Goal: Task Accomplishment & Management: Use online tool/utility

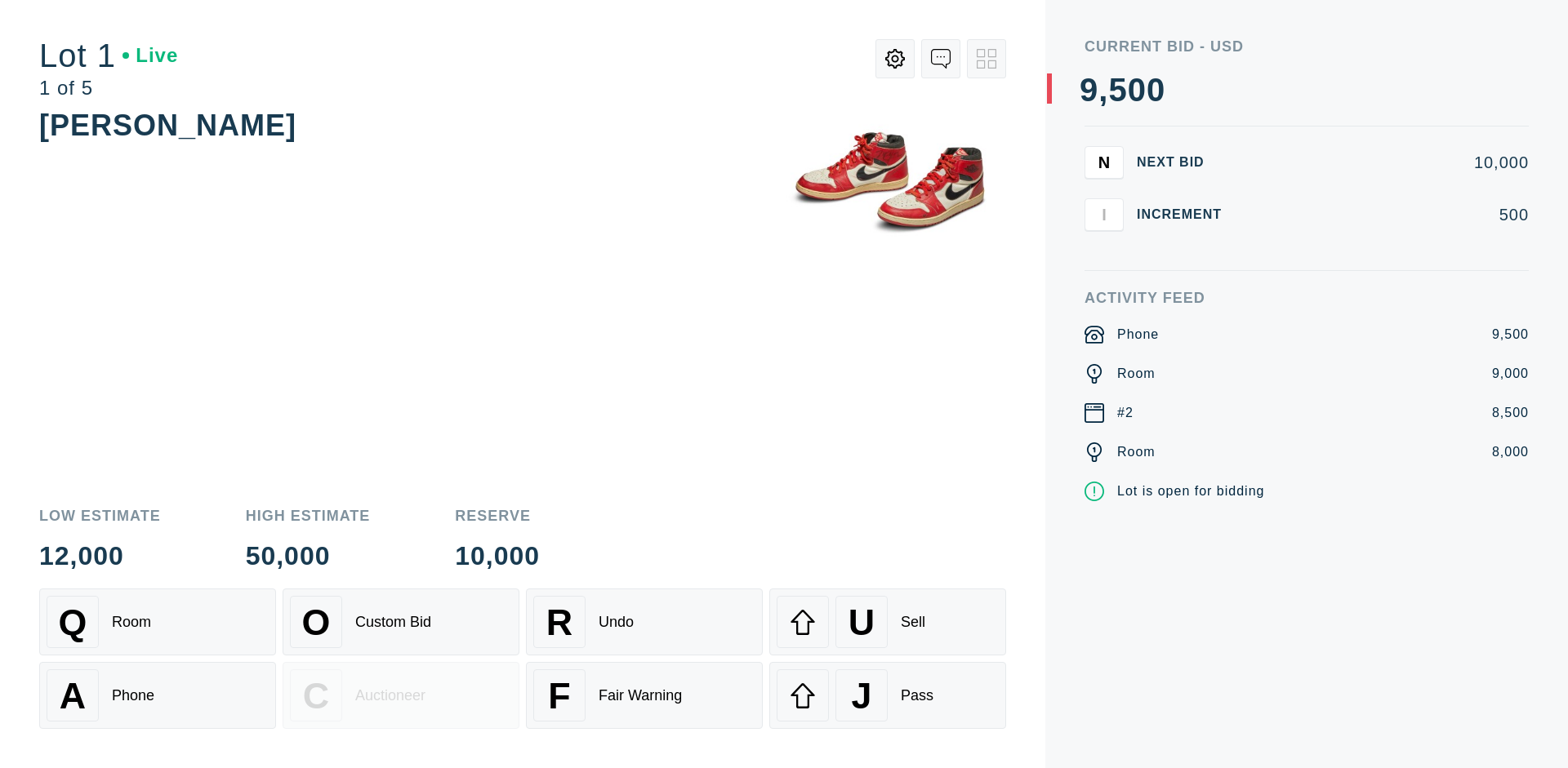
click at [401, 623] on div "Custom Bid" at bounding box center [393, 623] width 76 height 17
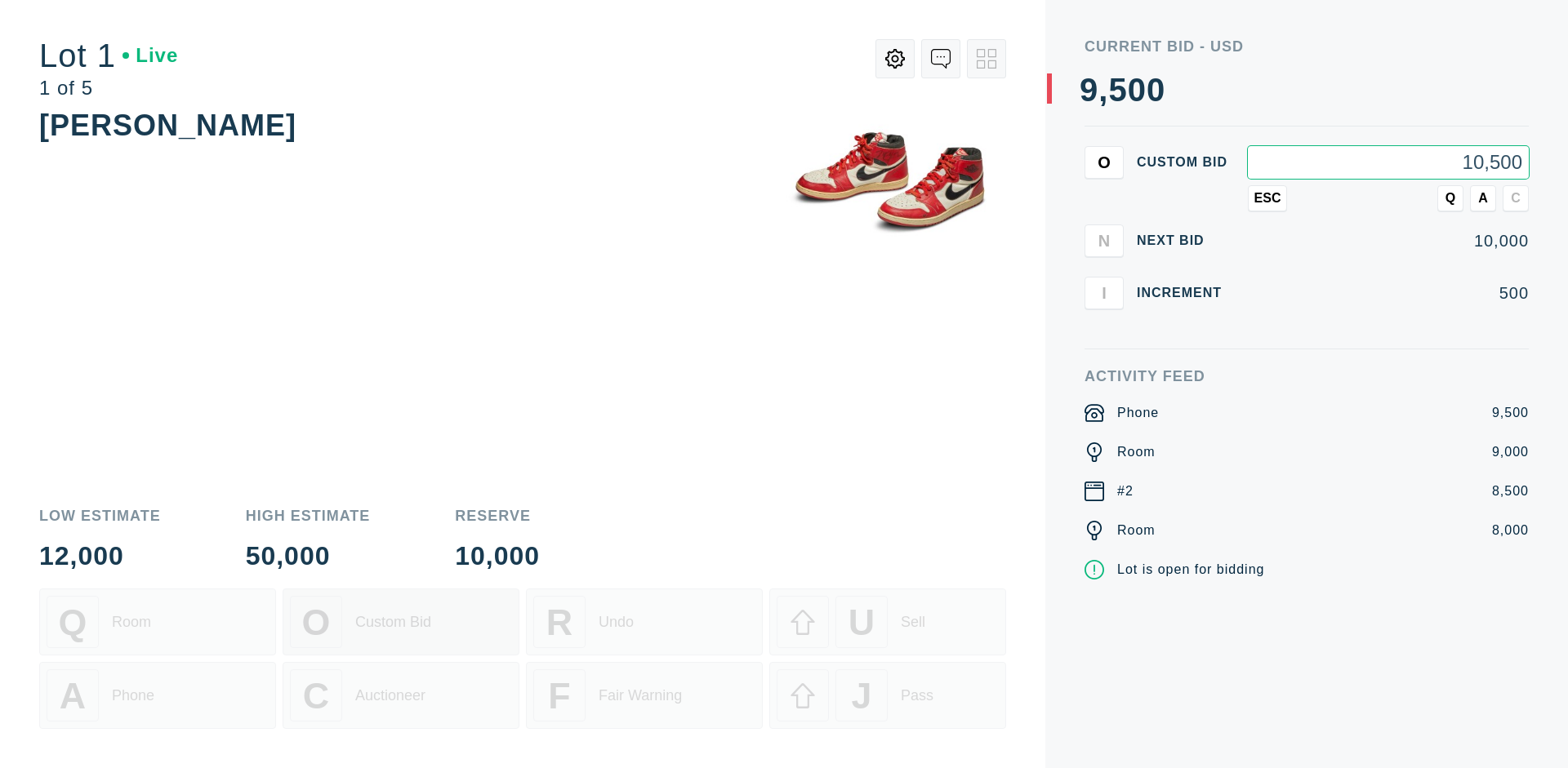
type input "10,500"
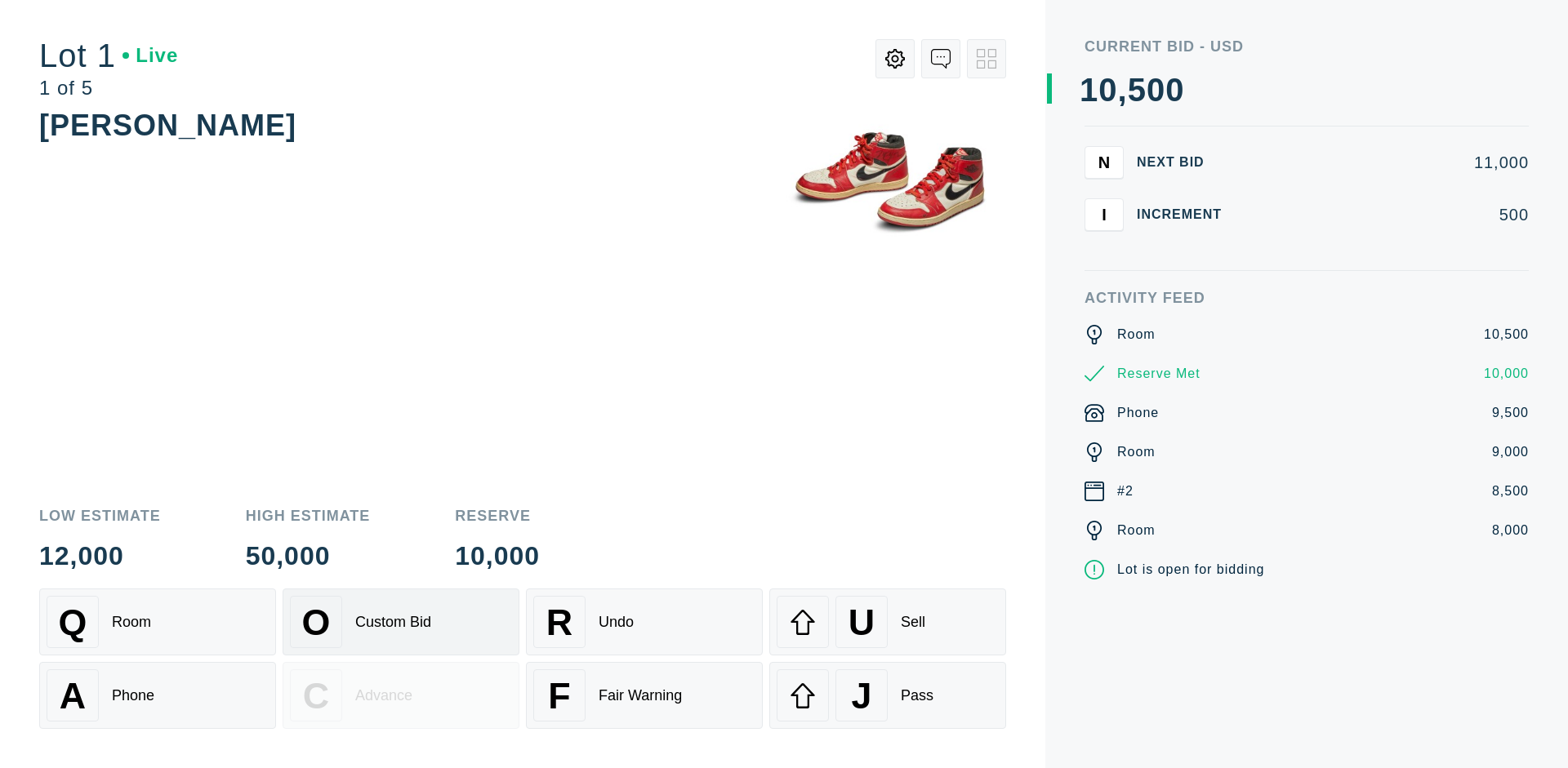
click at [401, 623] on div "Custom Bid" at bounding box center [393, 623] width 76 height 17
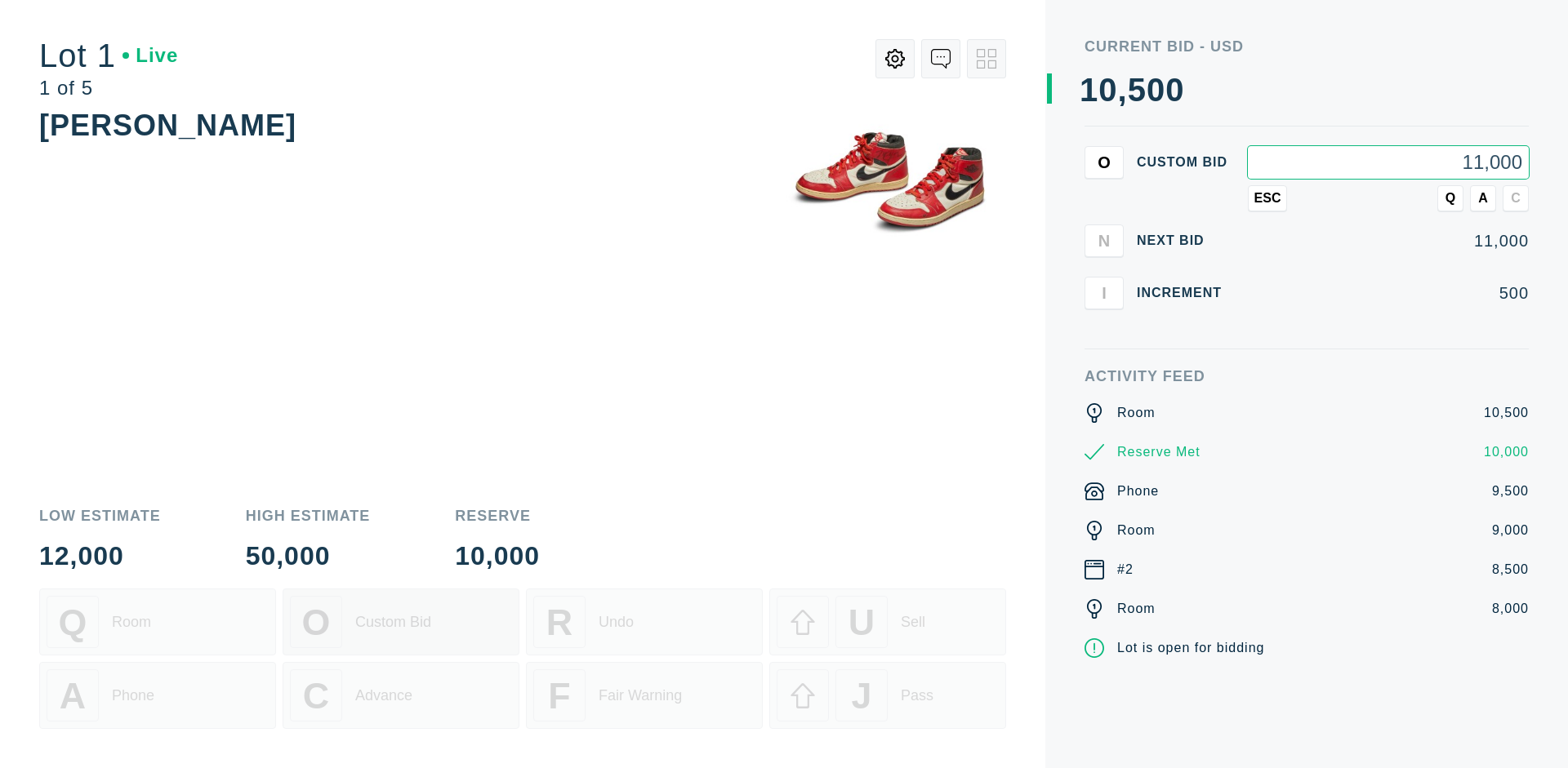
type input "11,000"
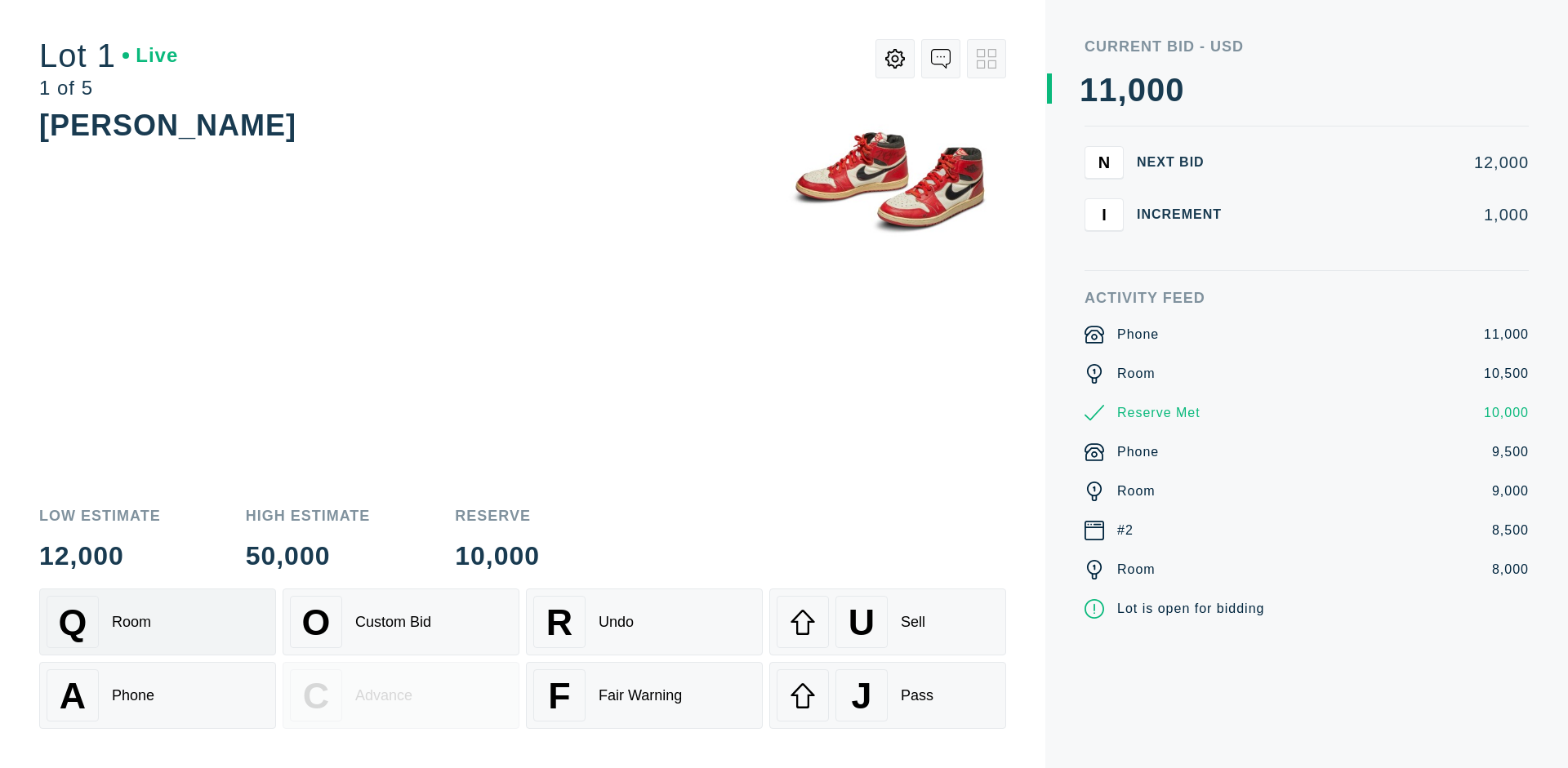
click at [158, 623] on div "Q Room" at bounding box center [158, 623] width 222 height 52
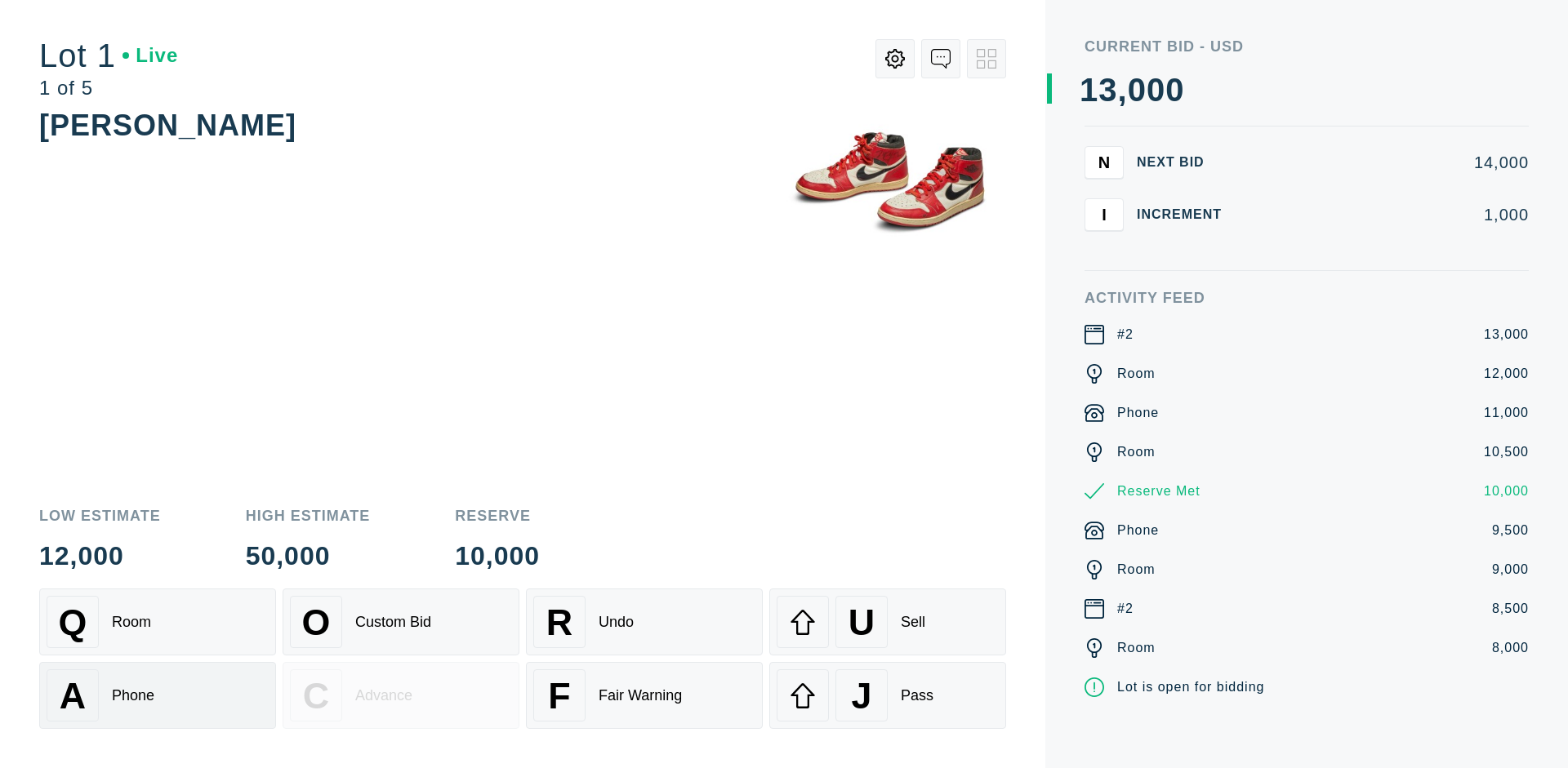
click at [158, 696] on div "A Phone" at bounding box center [158, 696] width 222 height 52
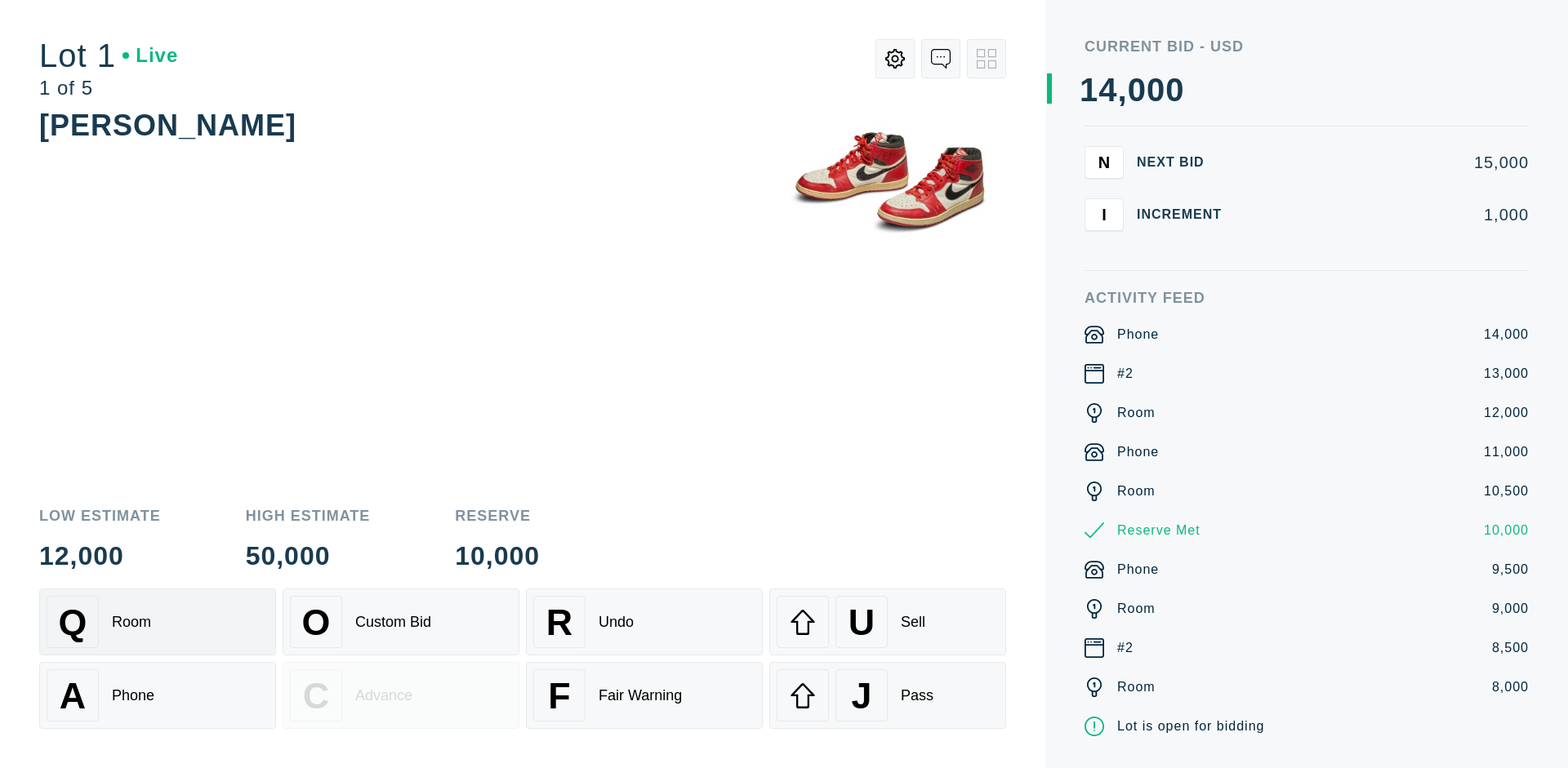
click at [158, 623] on div "Q Room" at bounding box center [158, 623] width 222 height 52
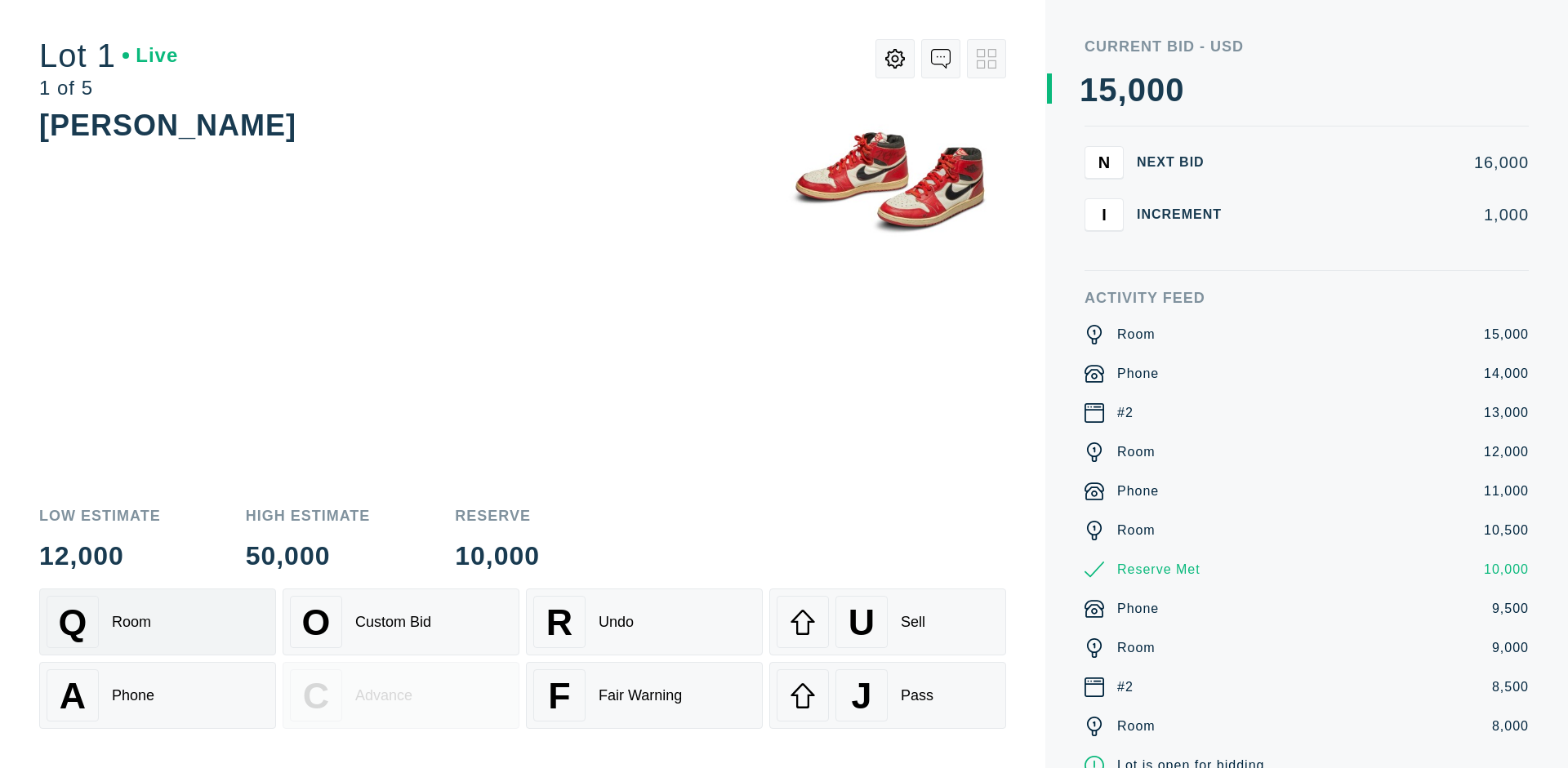
click at [645, 623] on div "R Undo" at bounding box center [645, 623] width 222 height 52
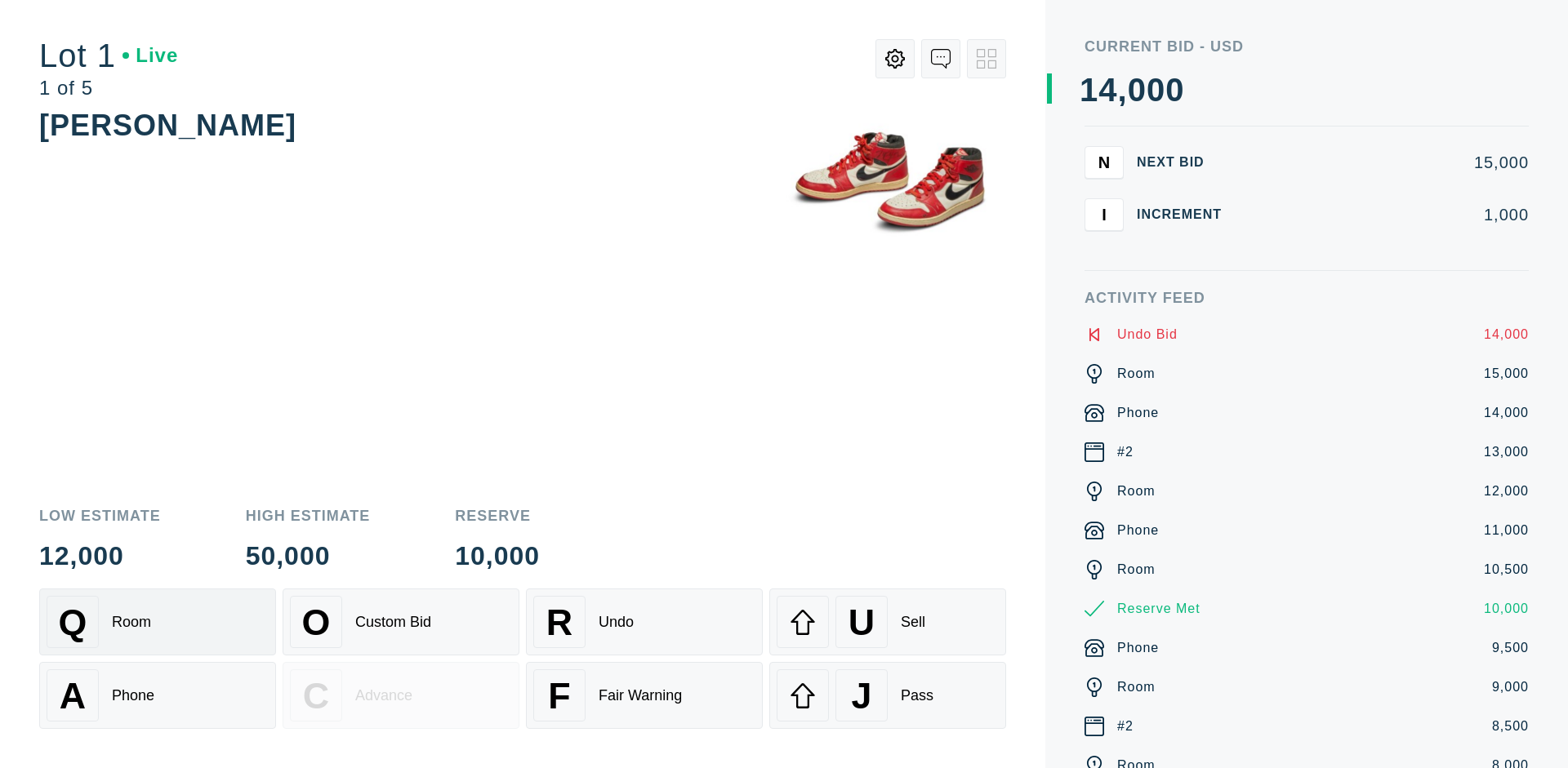
click at [158, 623] on div "Q Room" at bounding box center [158, 623] width 222 height 52
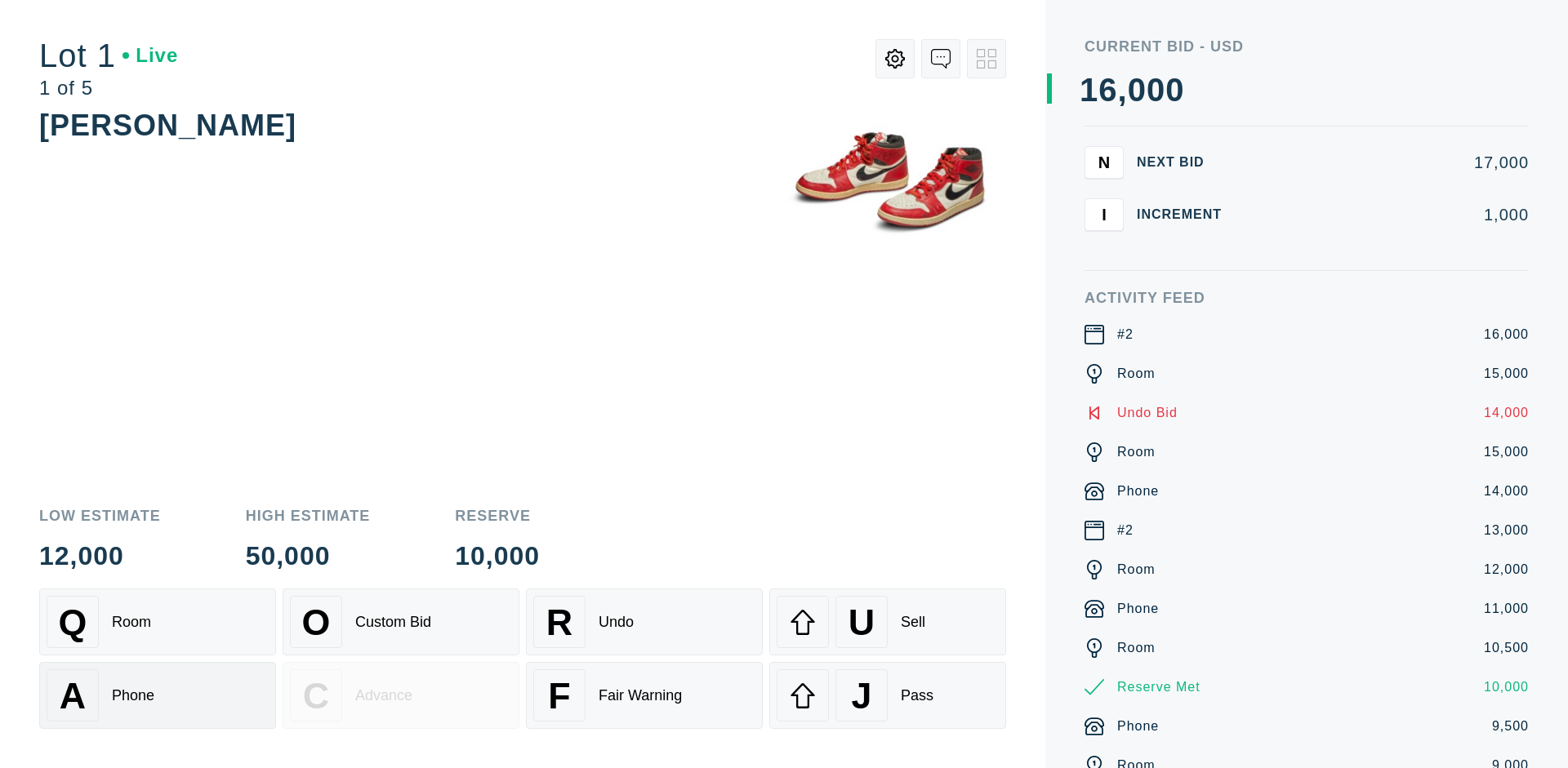
click at [158, 696] on div "A Phone" at bounding box center [158, 696] width 222 height 52
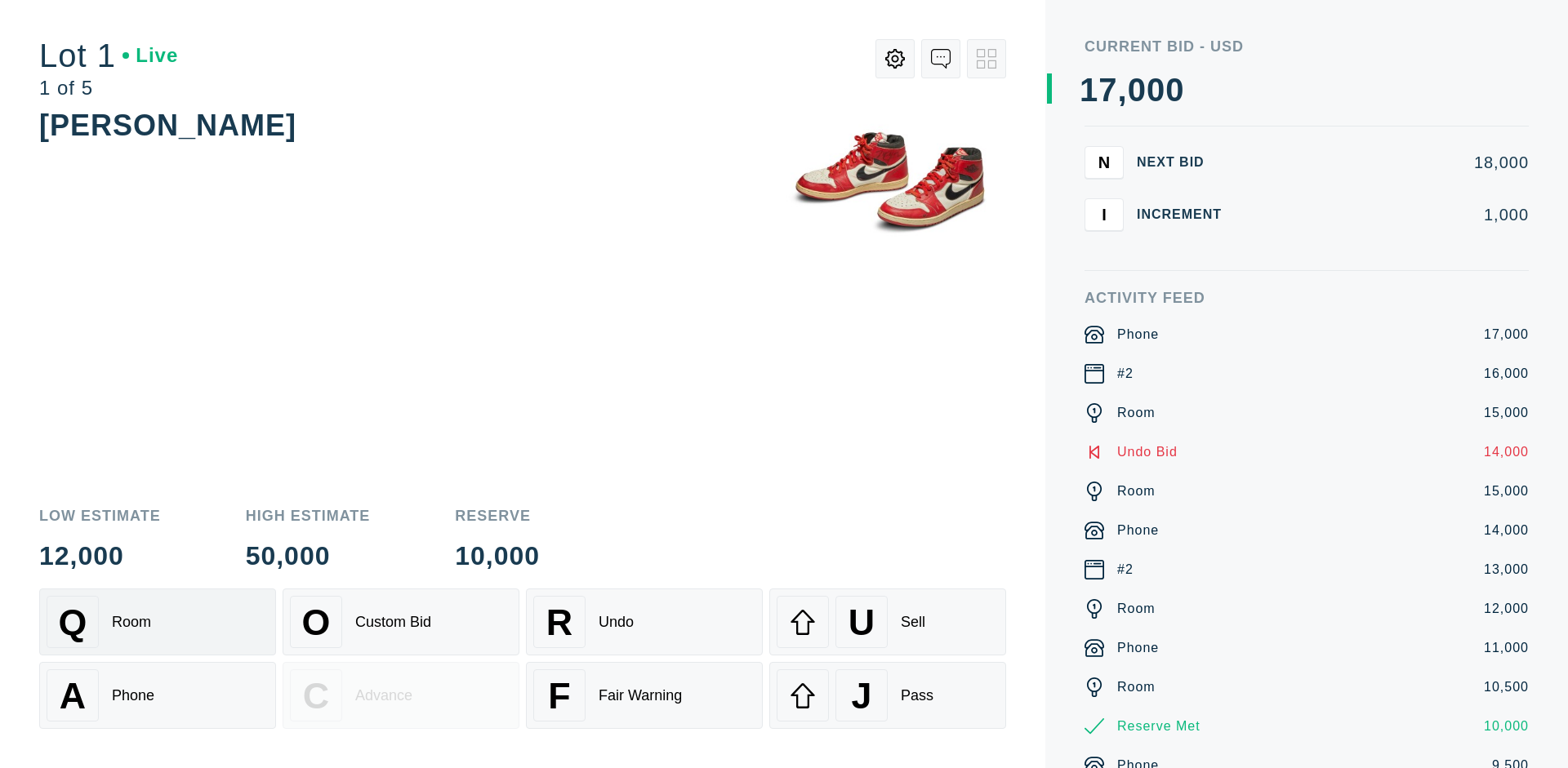
click at [158, 623] on div "Q Room" at bounding box center [158, 623] width 222 height 52
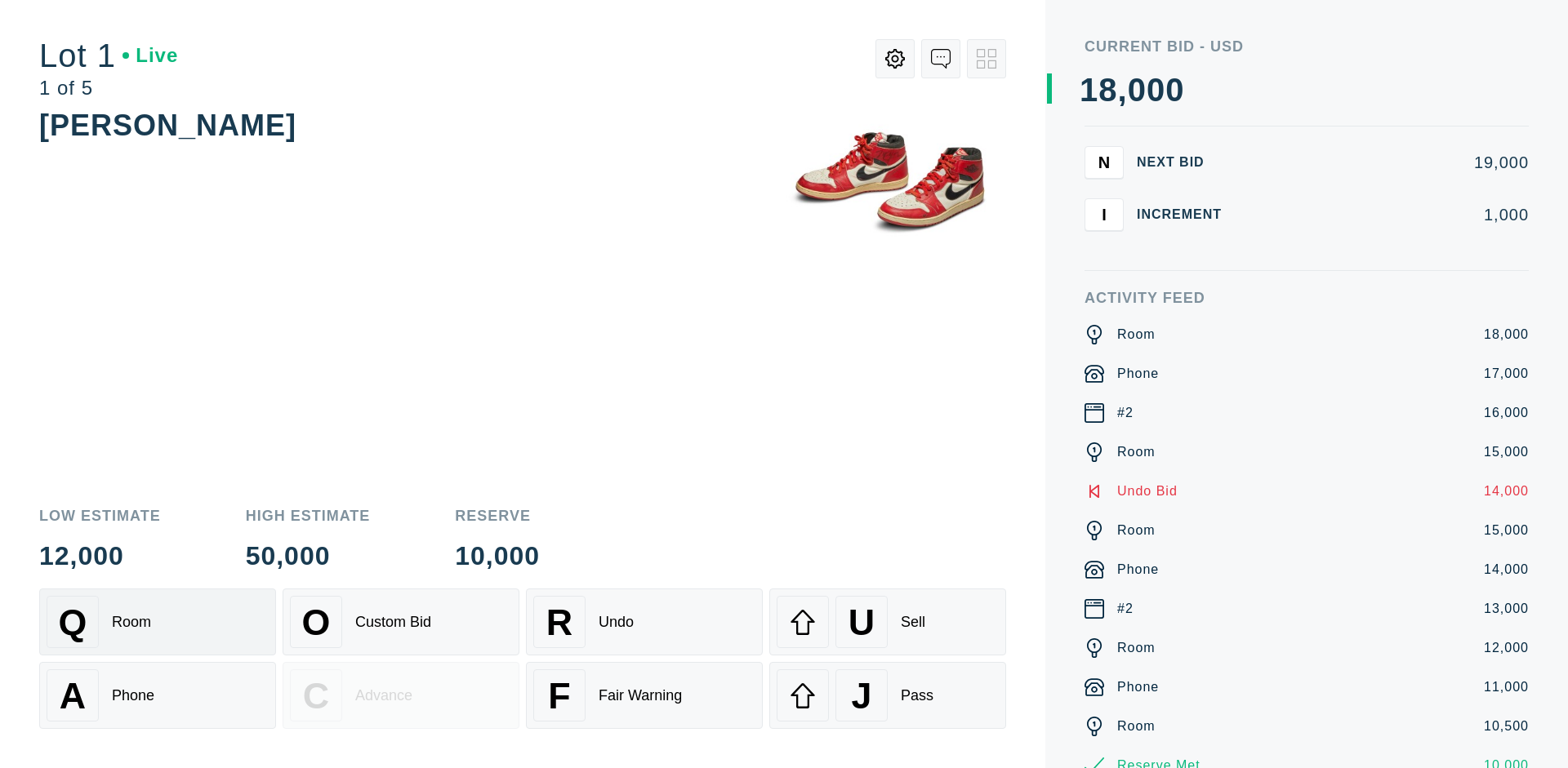
click at [645, 623] on div "R Undo" at bounding box center [645, 623] width 222 height 52
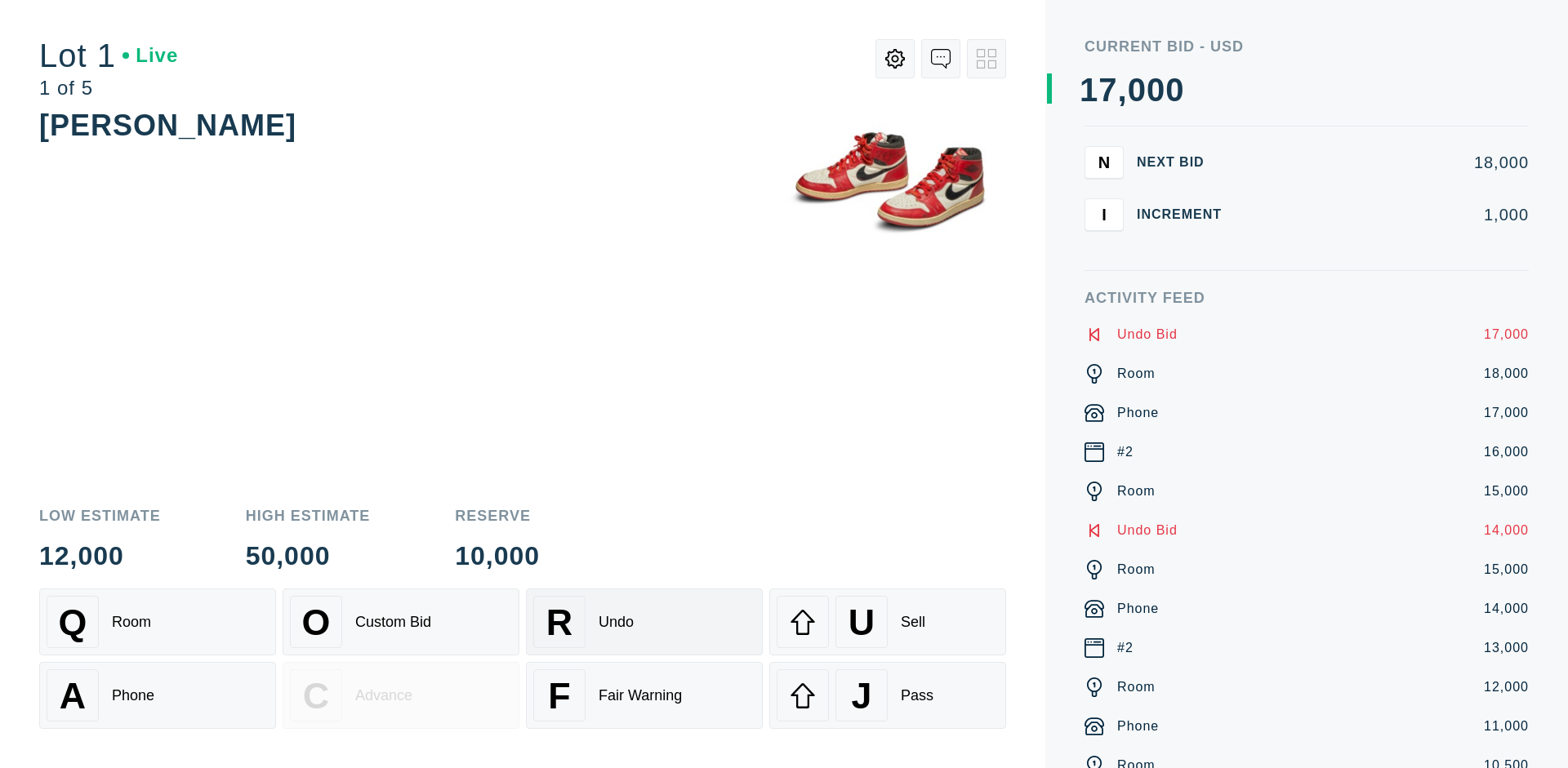
click at [887, 623] on div "U Sell" at bounding box center [887, 623] width 222 height 52
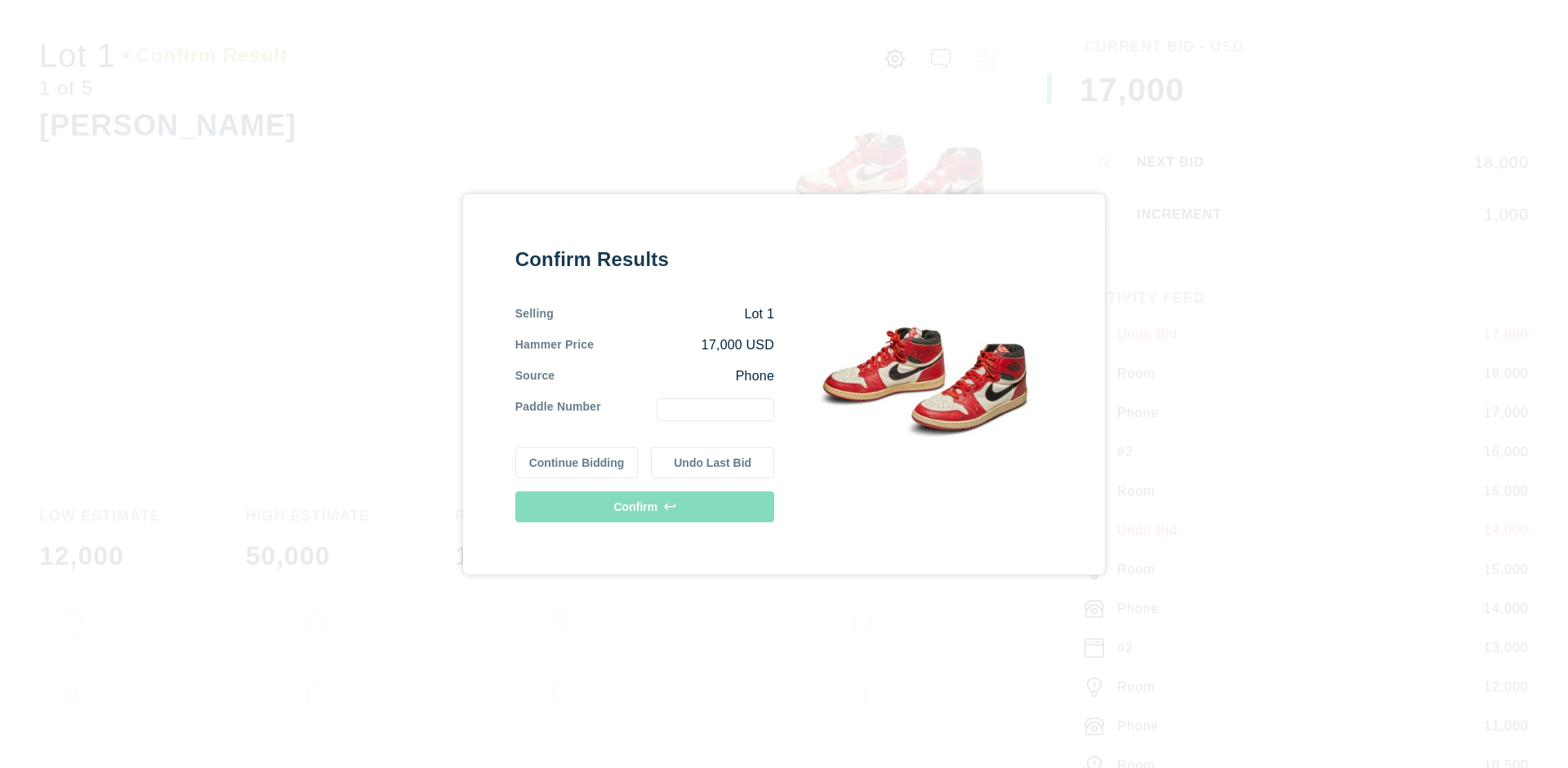
click at [578, 462] on button "Continue Bidding" at bounding box center [577, 463] width 123 height 31
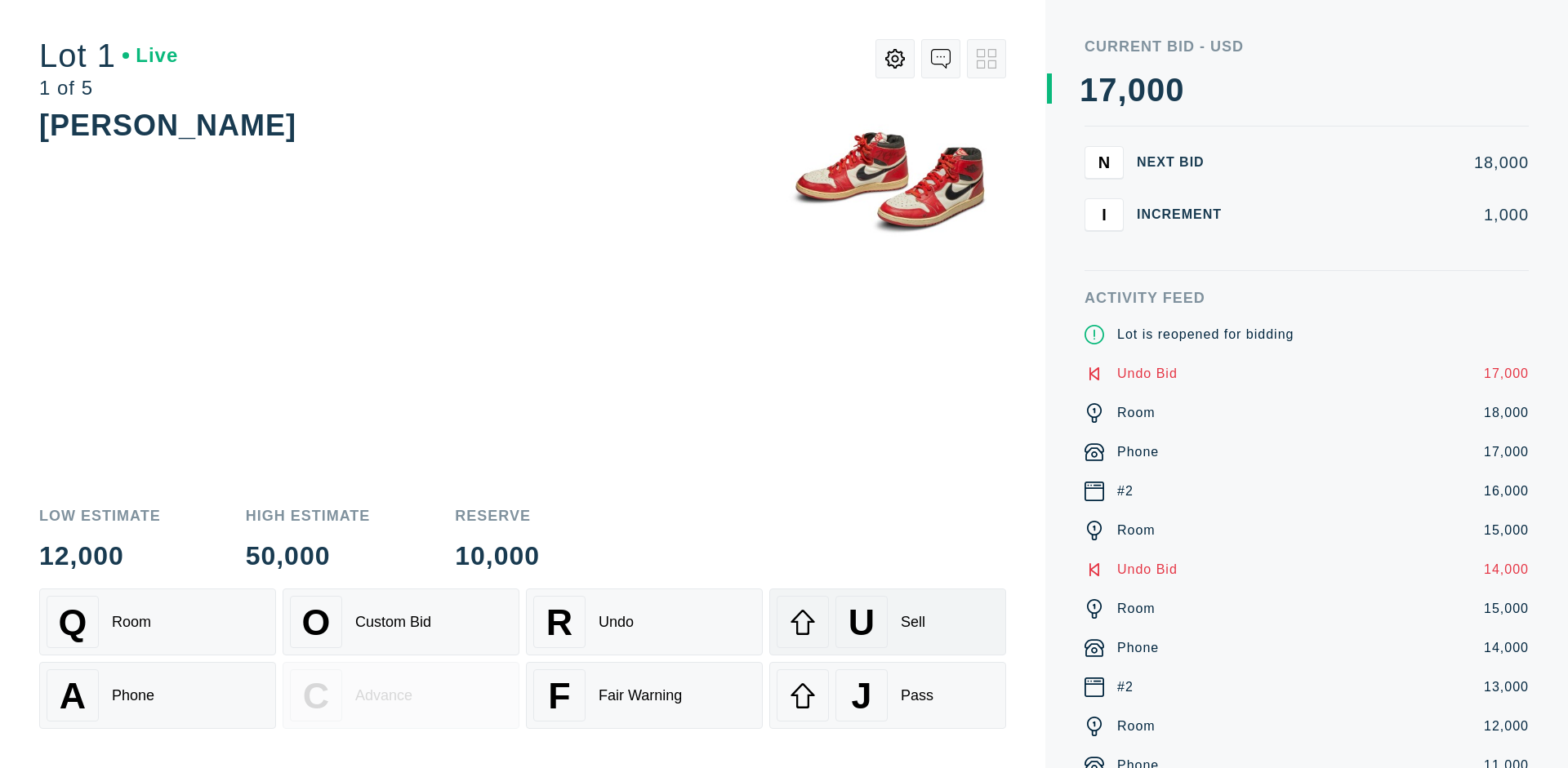
click at [887, 623] on div "U Sell" at bounding box center [887, 623] width 222 height 52
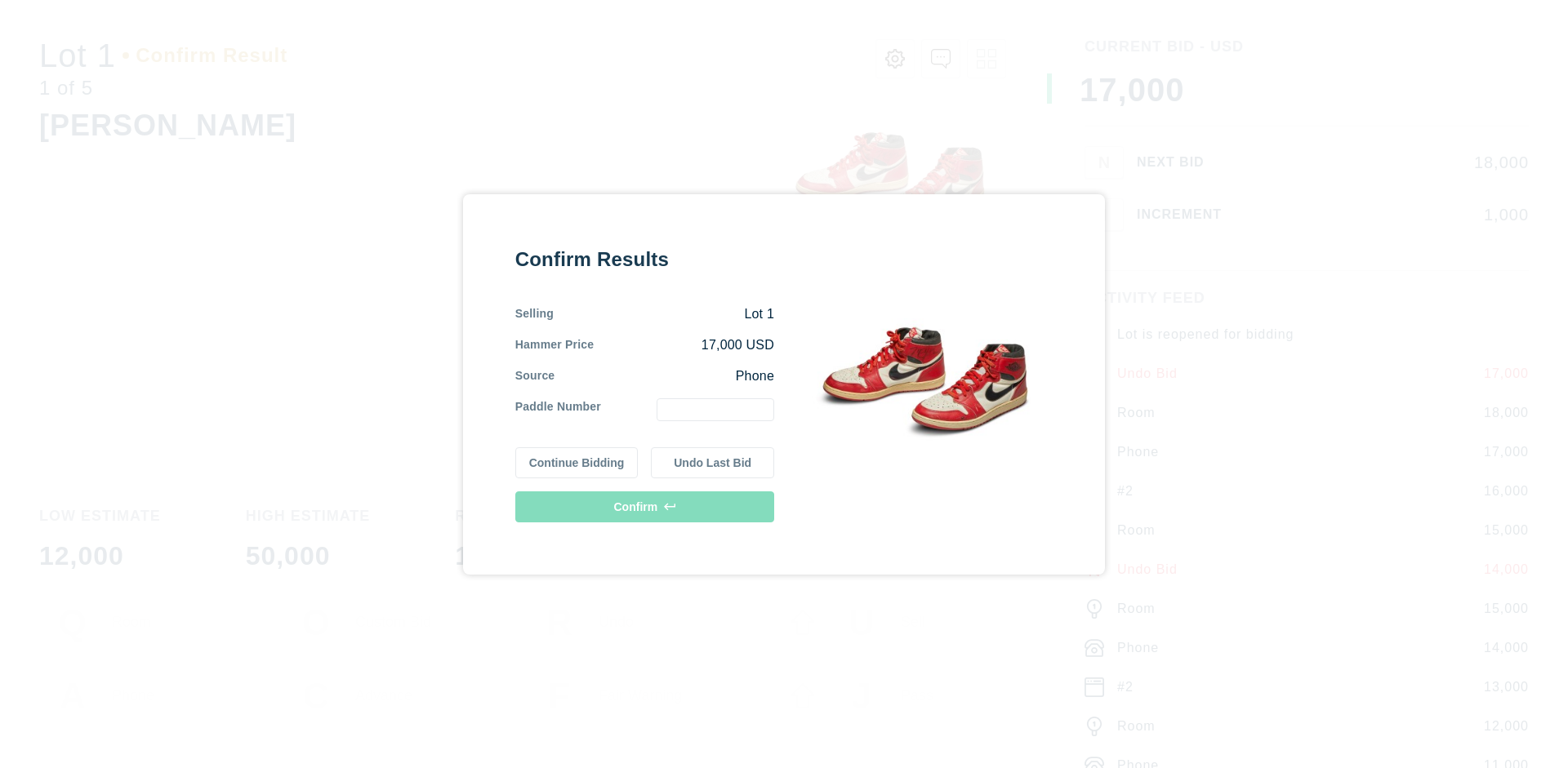
click at [713, 462] on button "Undo Last Bid" at bounding box center [713, 463] width 123 height 31
click at [578, 460] on button "Continue Bidding" at bounding box center [577, 461] width 123 height 31
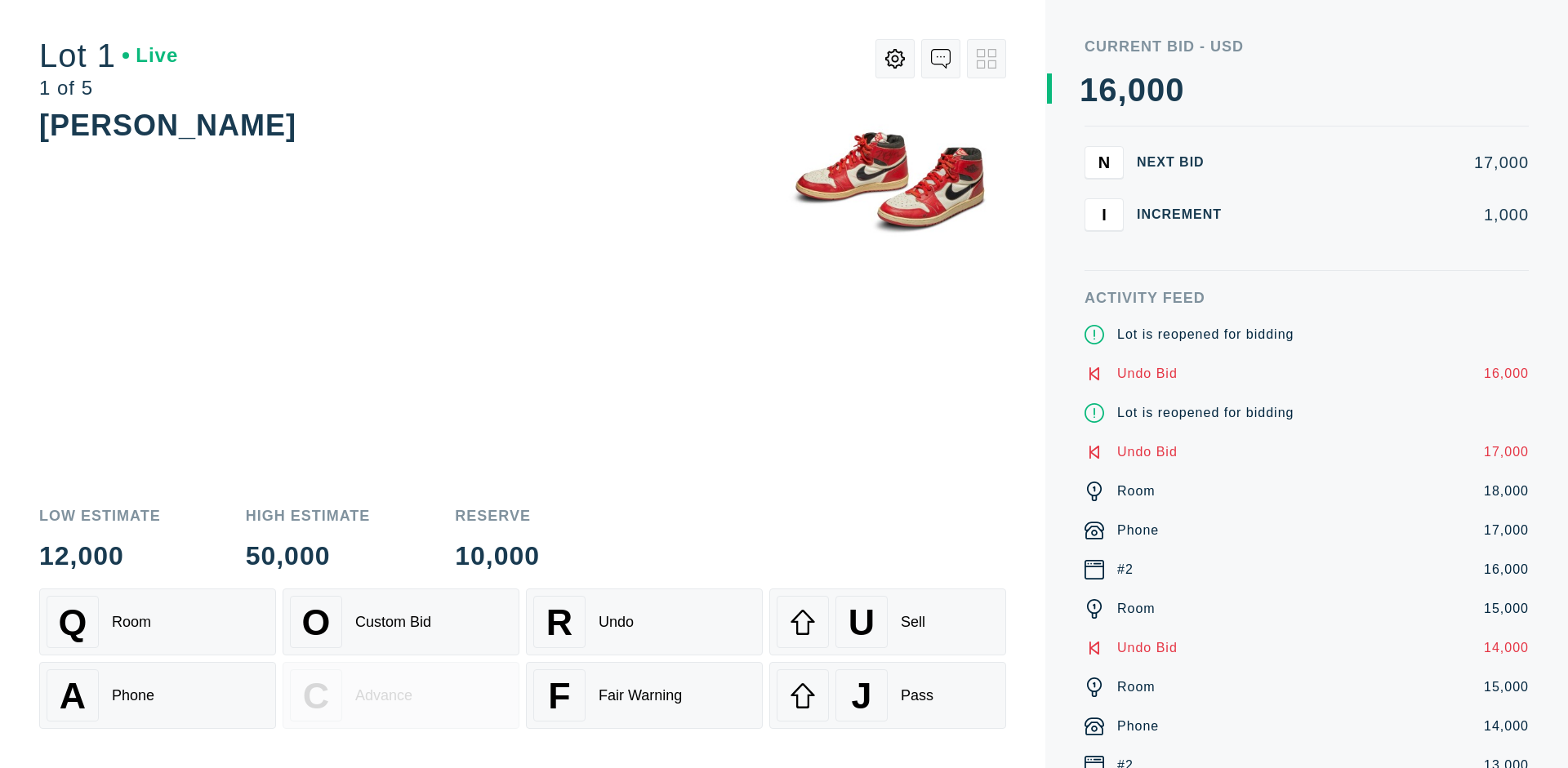
click at [887, 696] on div "J Pass" at bounding box center [887, 696] width 222 height 52
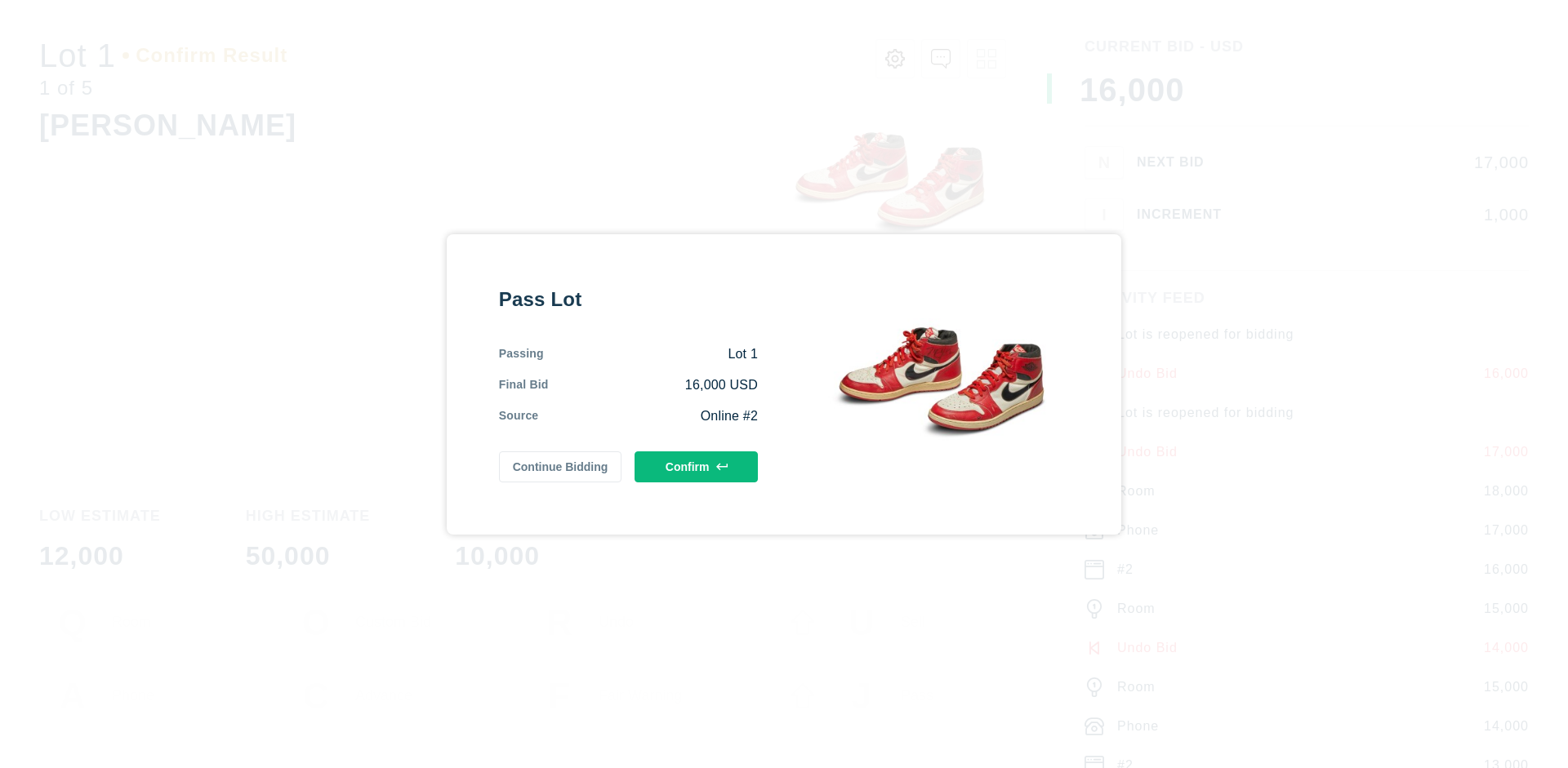
click at [697, 467] on button "Confirm" at bounding box center [696, 467] width 123 height 31
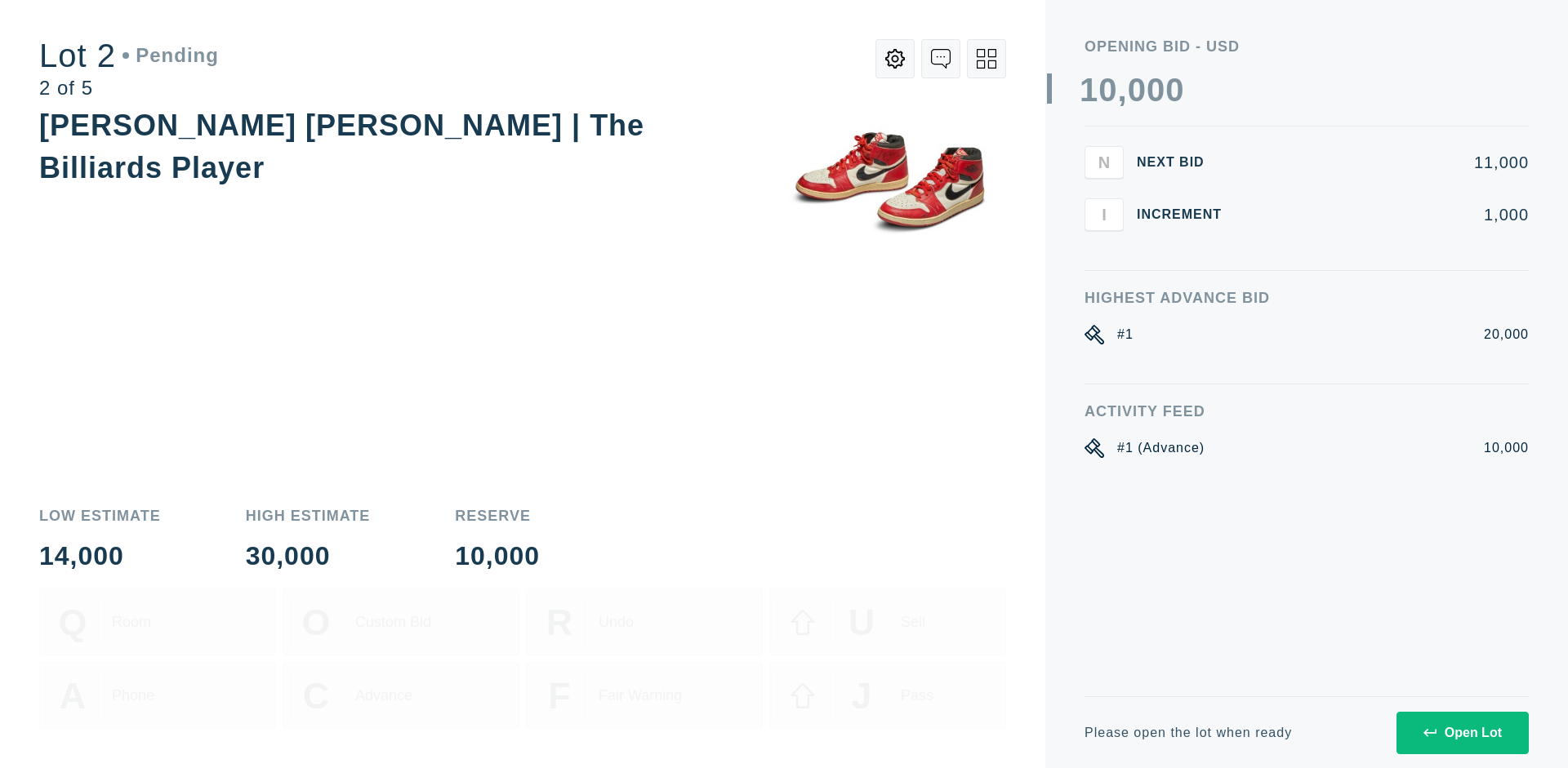
click at [1462, 733] on div "Open Lot" at bounding box center [1463, 734] width 78 height 15
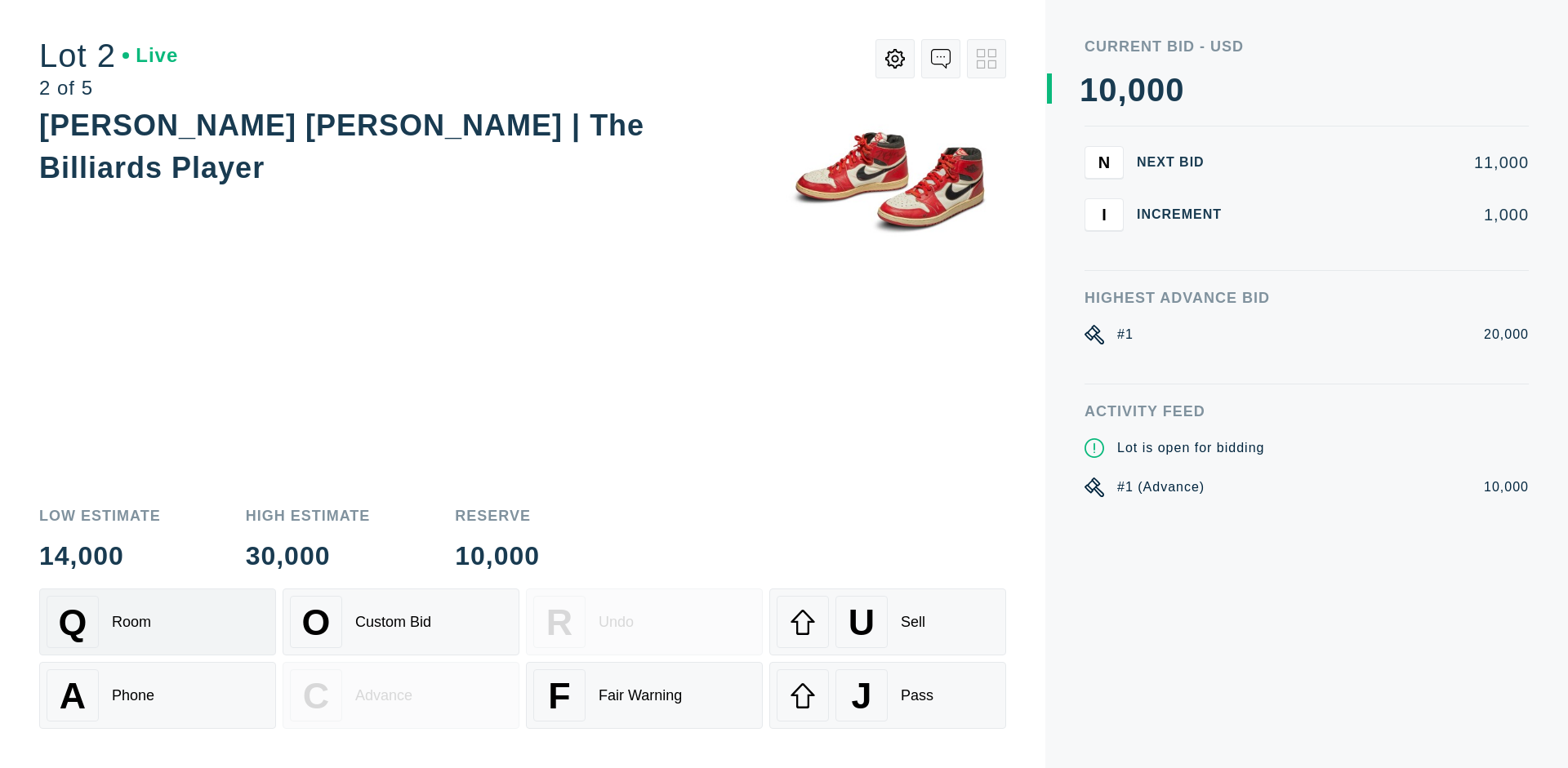
click at [158, 623] on div "Q Room" at bounding box center [158, 623] width 222 height 52
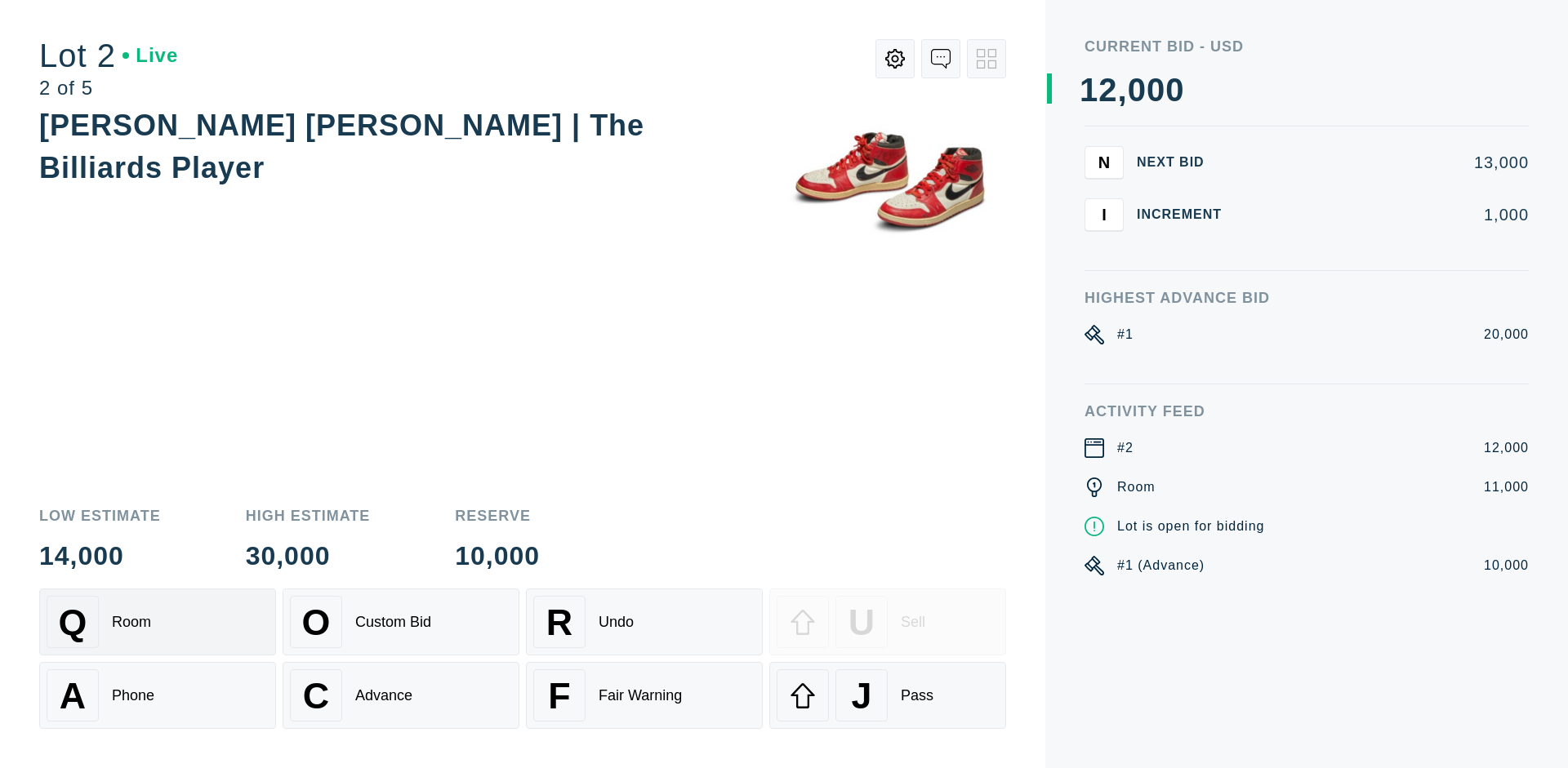
click at [401, 696] on div "Advance" at bounding box center [384, 696] width 57 height 17
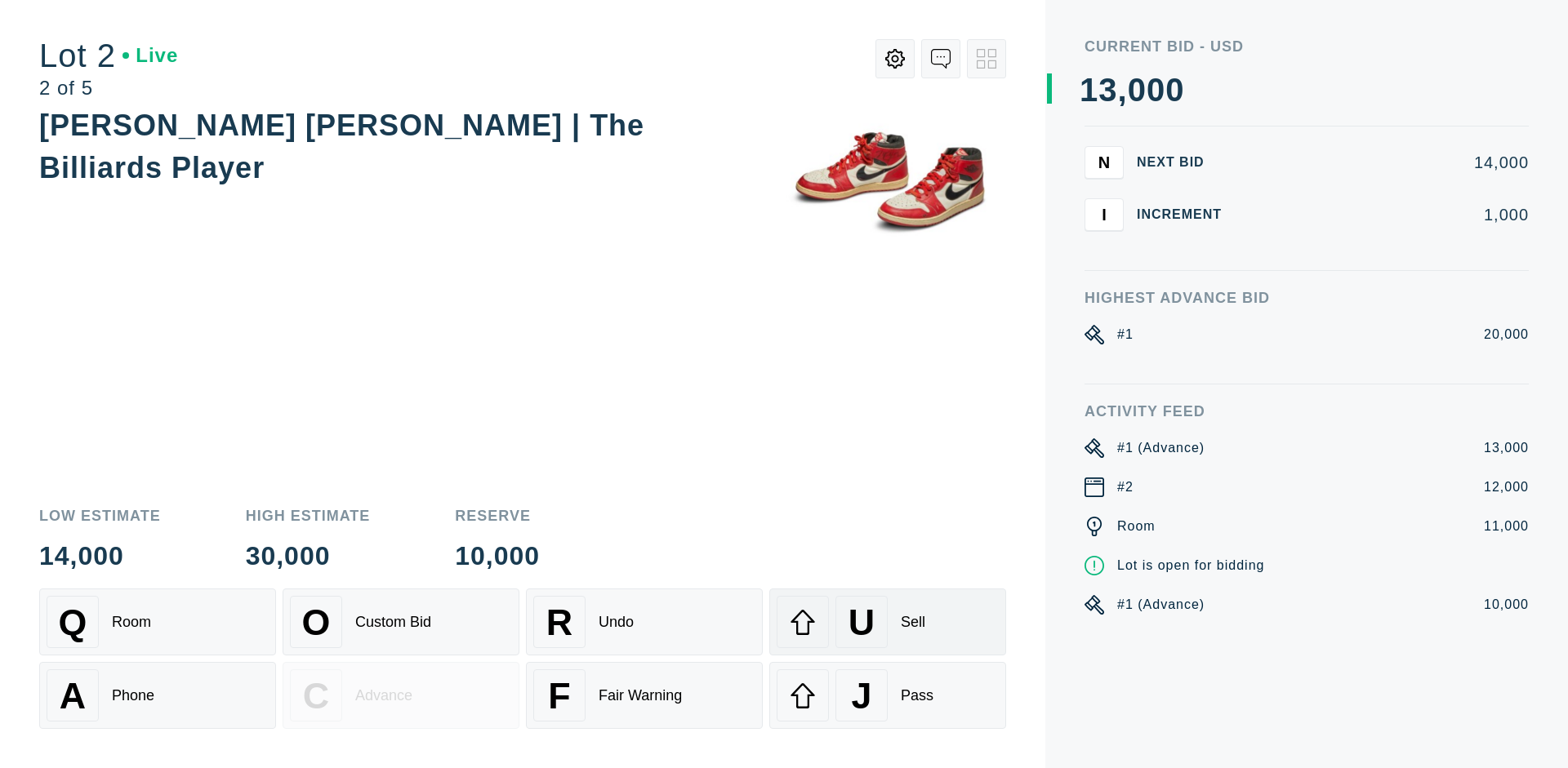
click at [887, 623] on div "U Sell" at bounding box center [887, 623] width 222 height 52
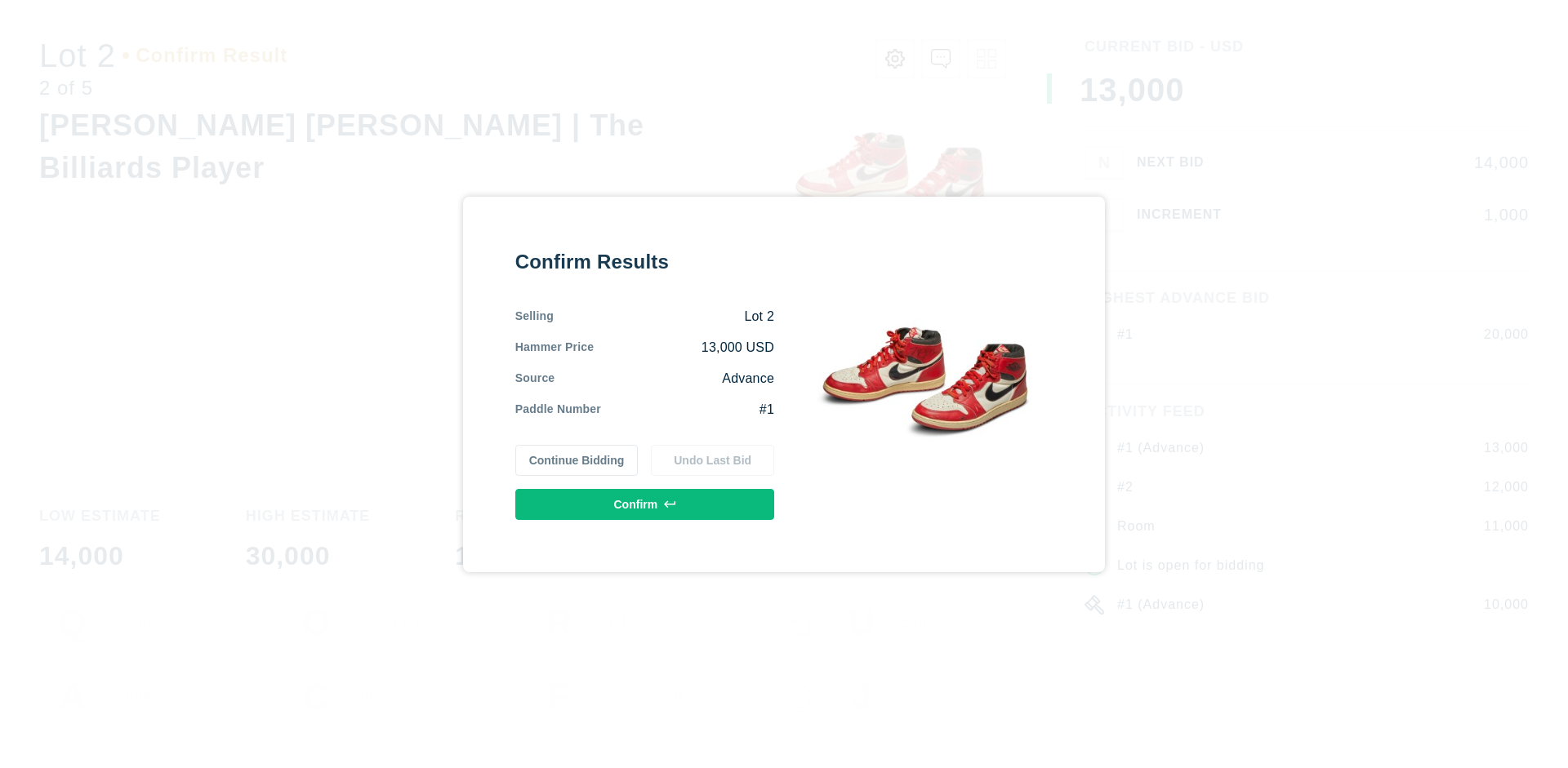
click at [646, 504] on button "Confirm" at bounding box center [645, 505] width 259 height 31
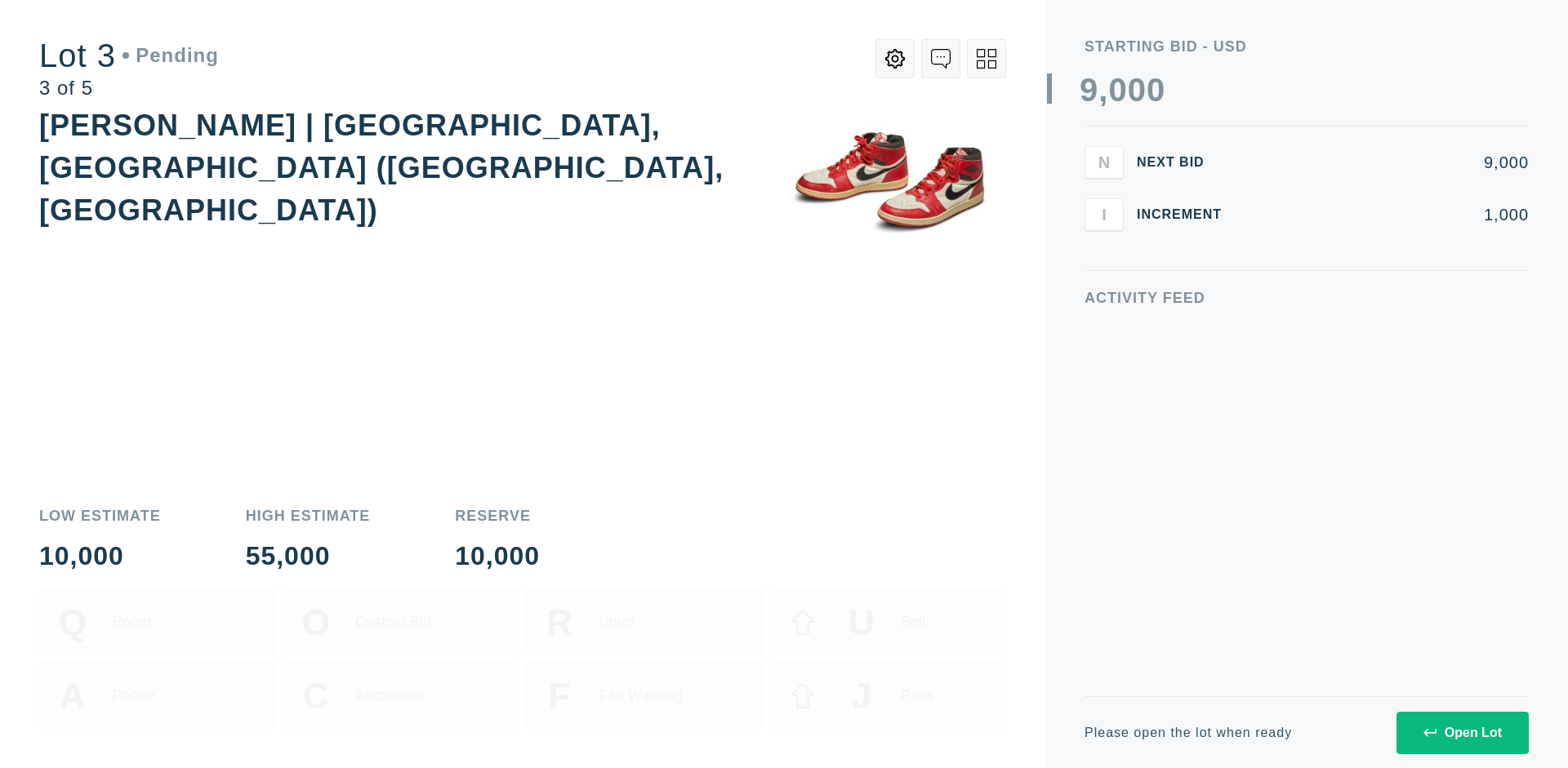
click at [1462, 733] on div "Open Lot" at bounding box center [1463, 734] width 78 height 15
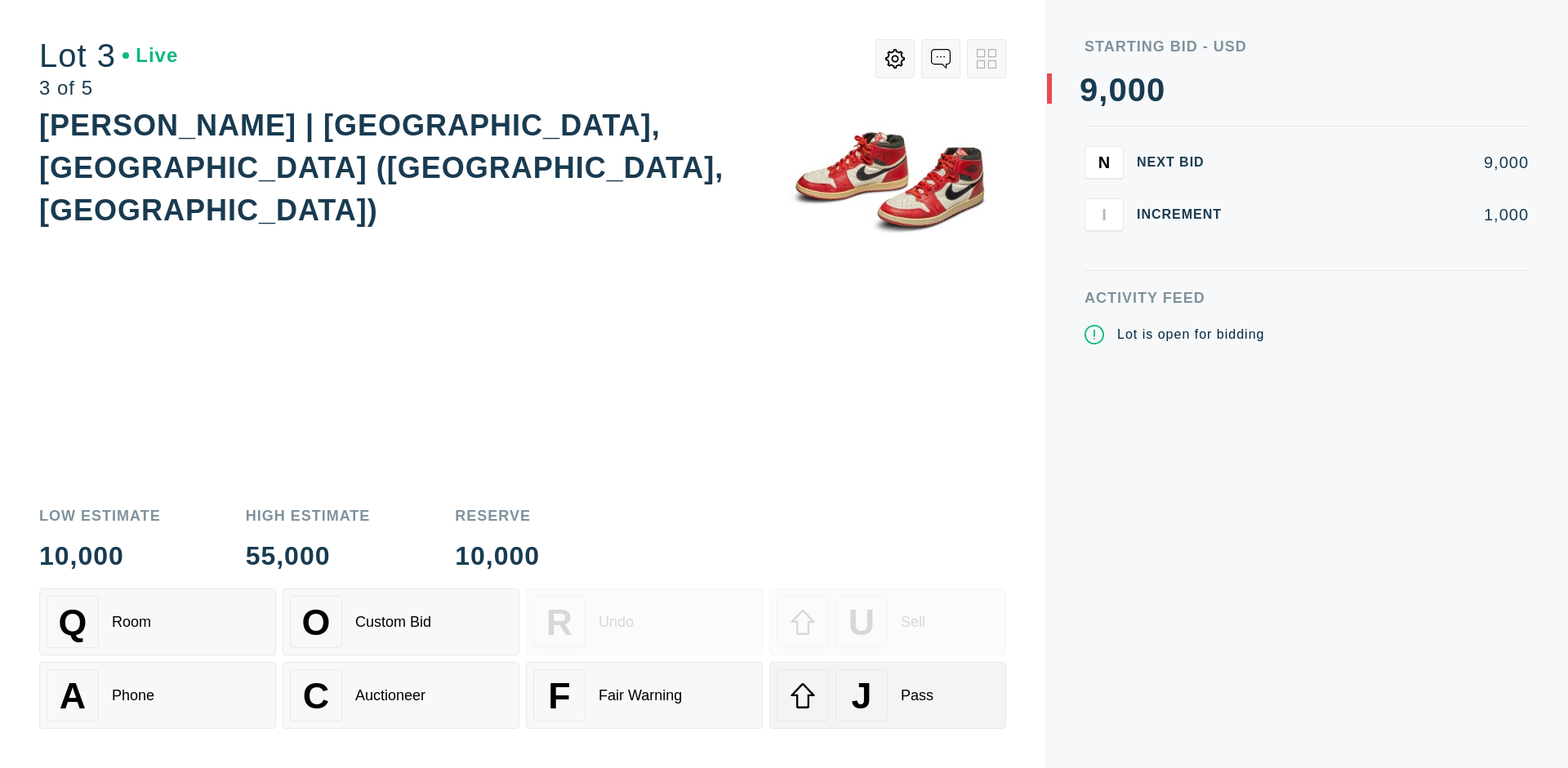
click at [887, 696] on div "J Pass" at bounding box center [887, 696] width 222 height 52
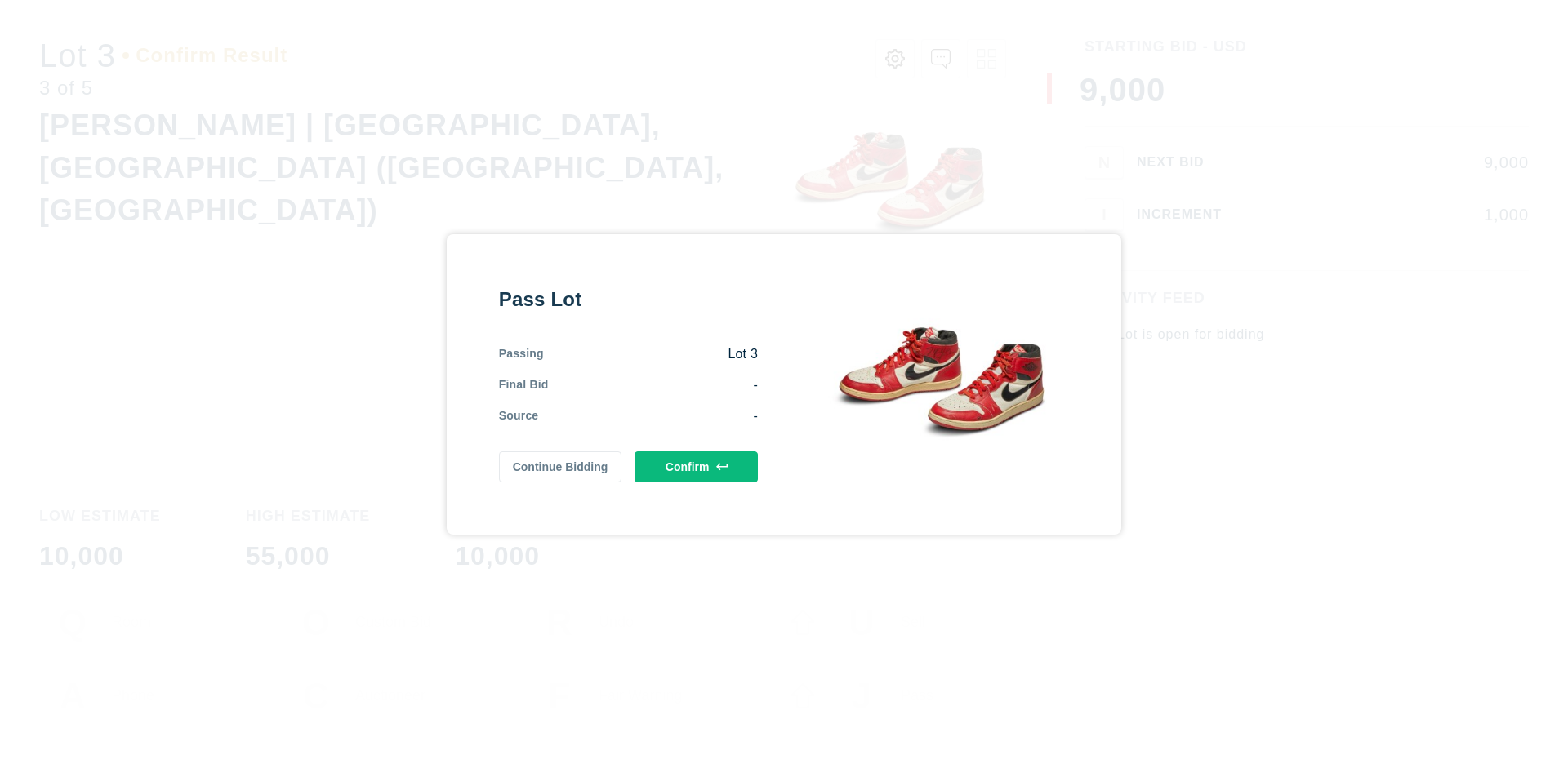
click at [697, 467] on button "Confirm" at bounding box center [696, 467] width 123 height 31
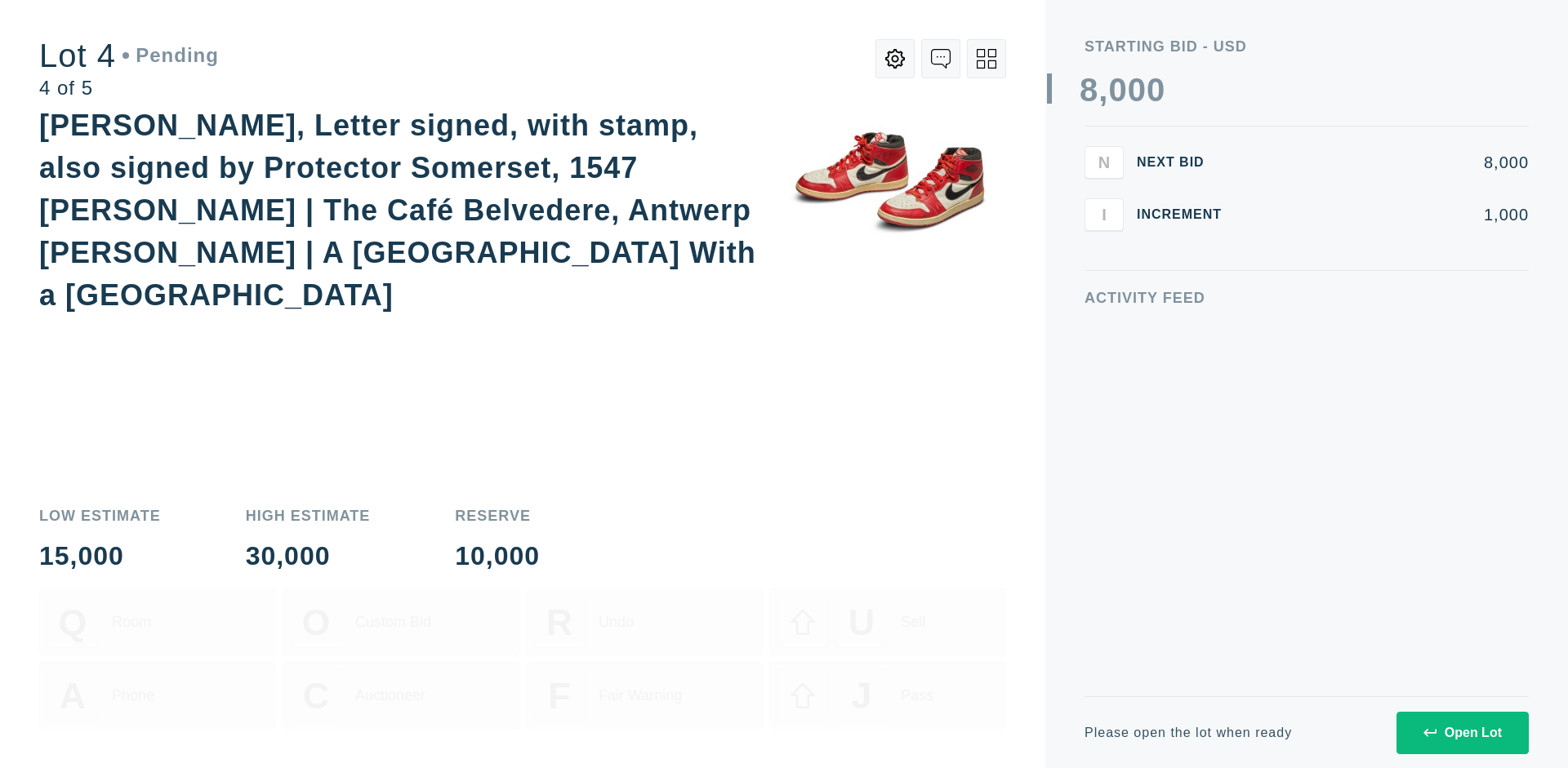
click at [1462, 733] on div "Open Lot" at bounding box center [1463, 734] width 78 height 15
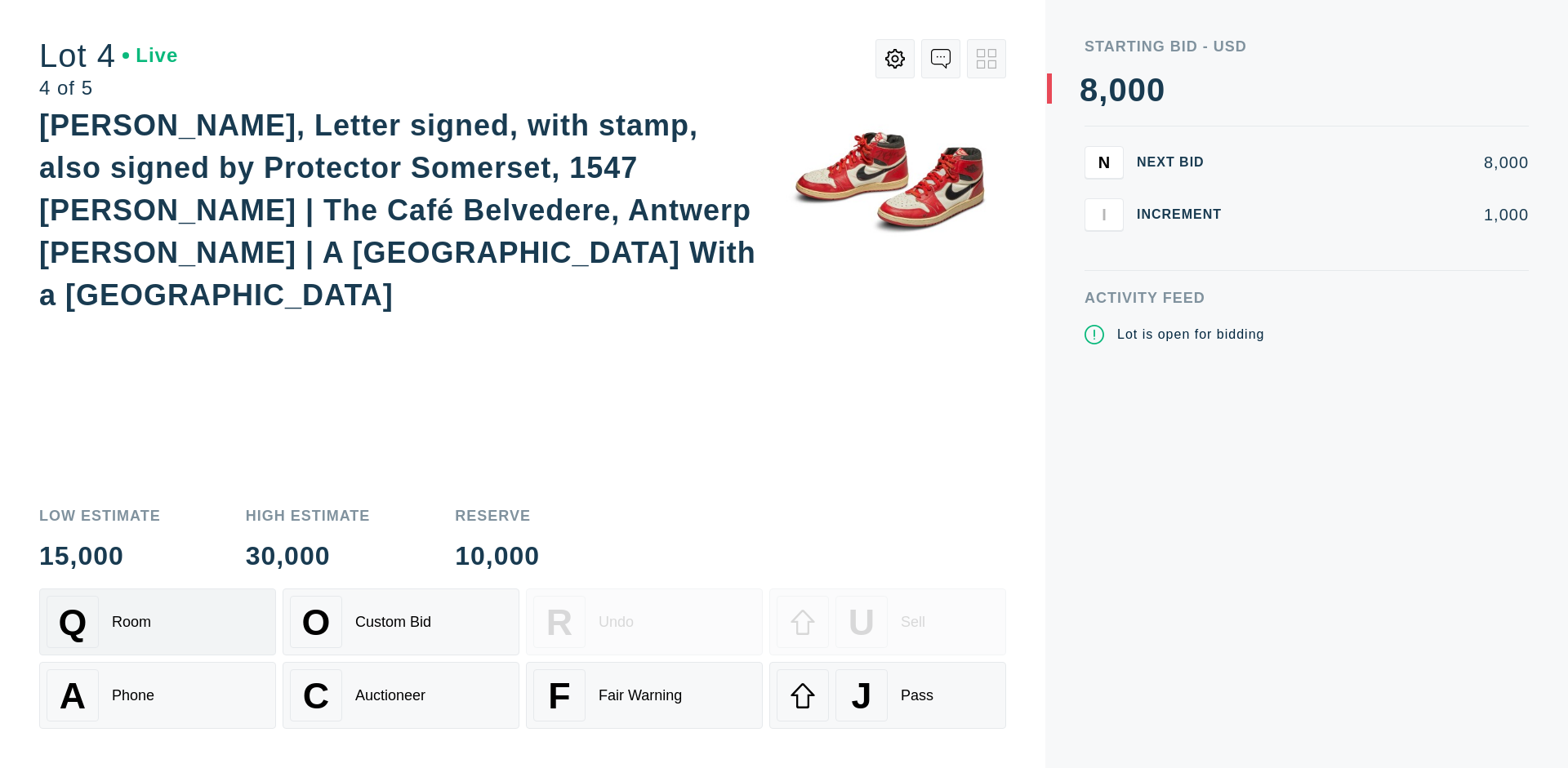
click at [158, 623] on div "Q Room" at bounding box center [158, 623] width 222 height 52
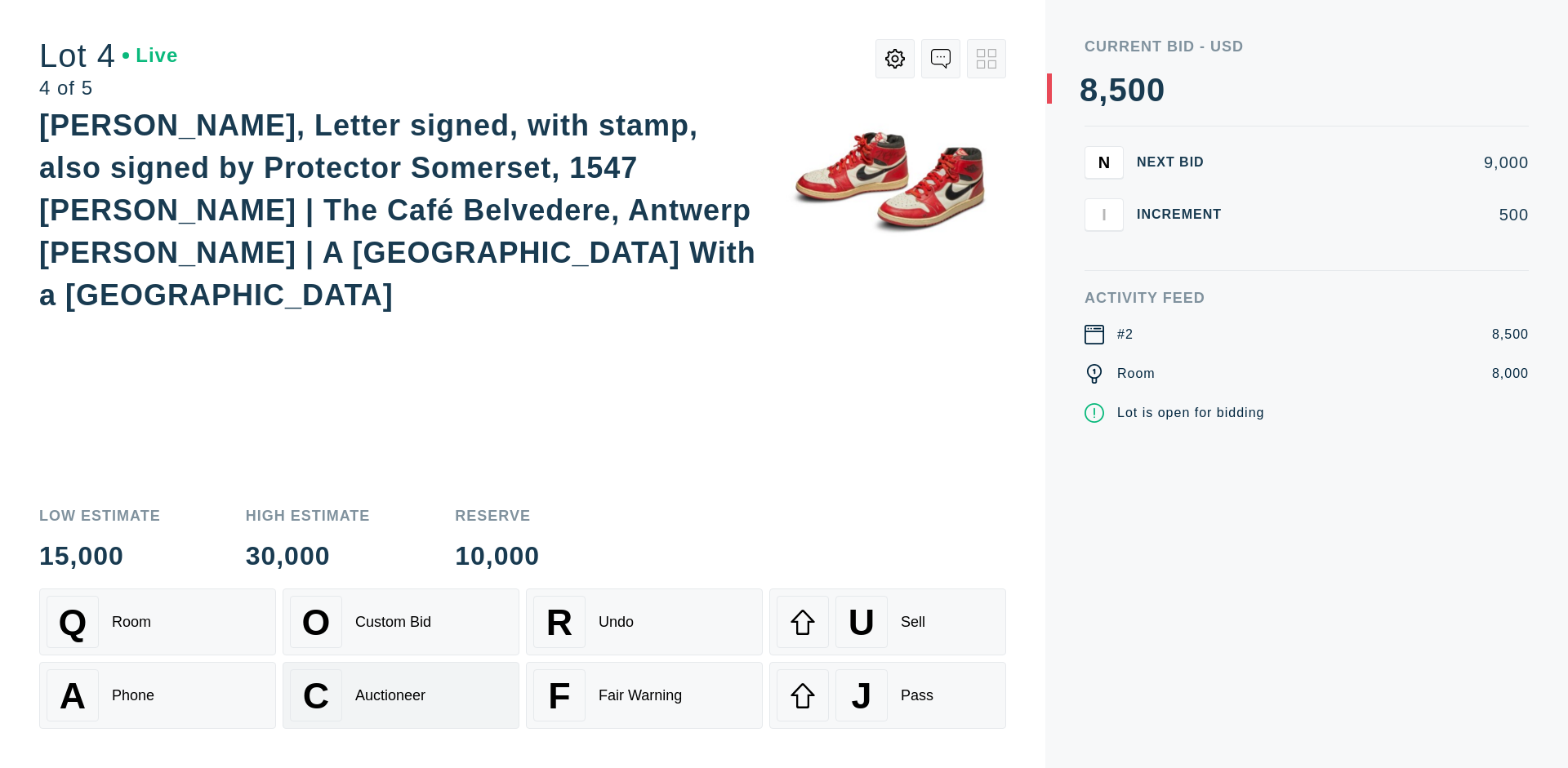
click at [401, 696] on div "Auctioneer" at bounding box center [391, 696] width 70 height 17
click at [887, 696] on div "J Pass" at bounding box center [887, 696] width 222 height 52
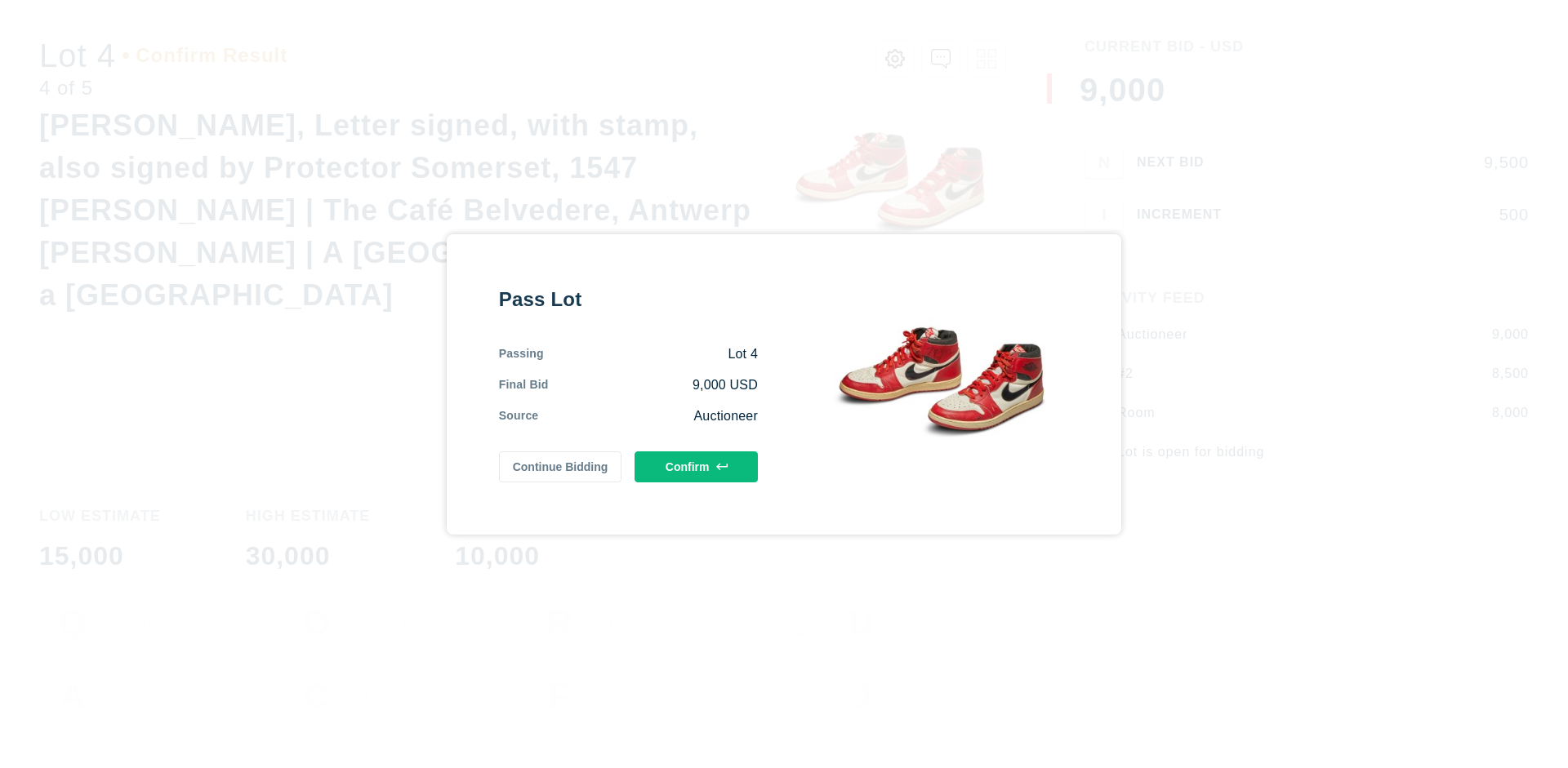
click at [697, 467] on button "Confirm" at bounding box center [696, 467] width 123 height 31
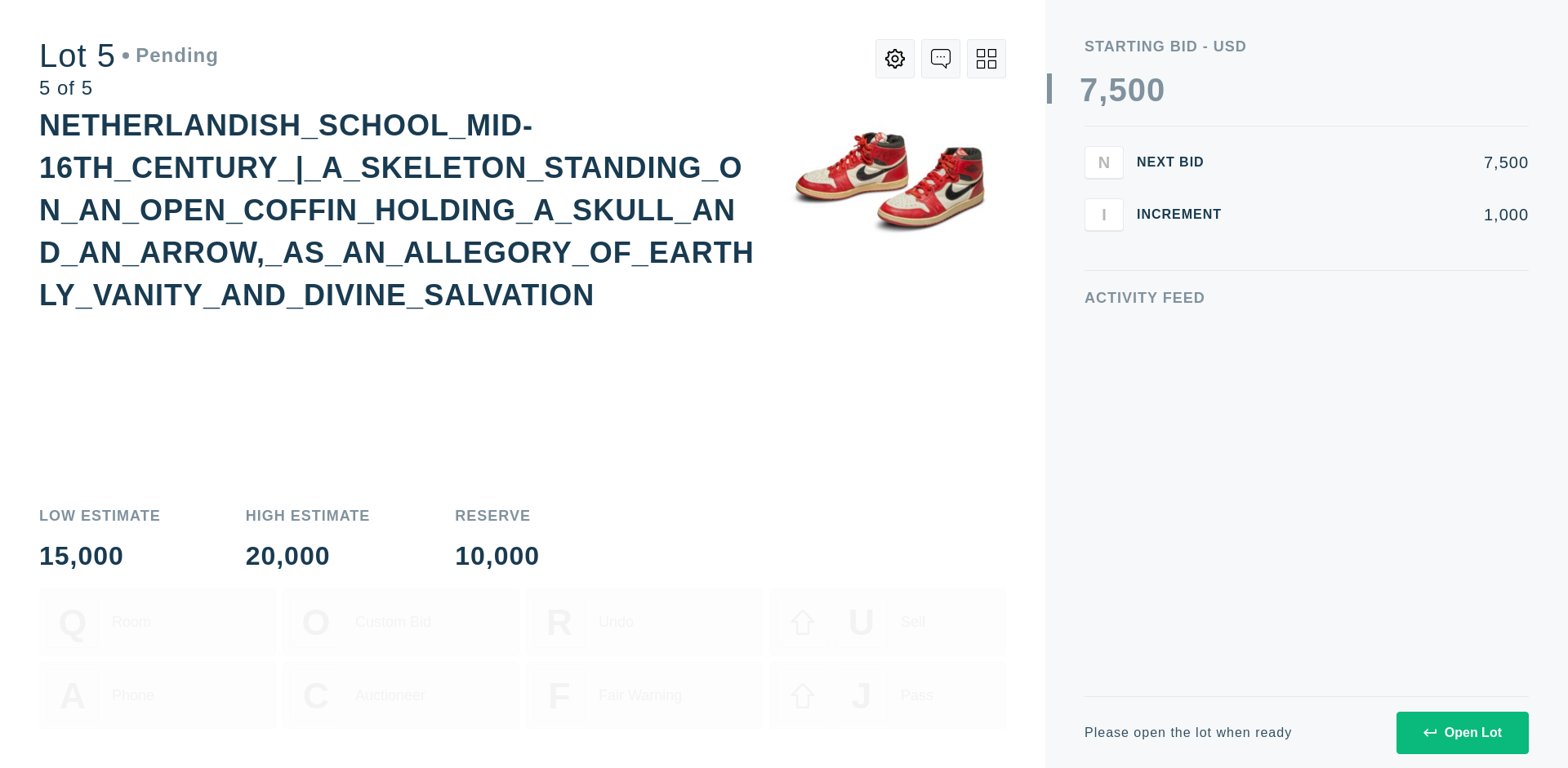
click at [1462, 733] on div "Open Lot" at bounding box center [1463, 734] width 78 height 15
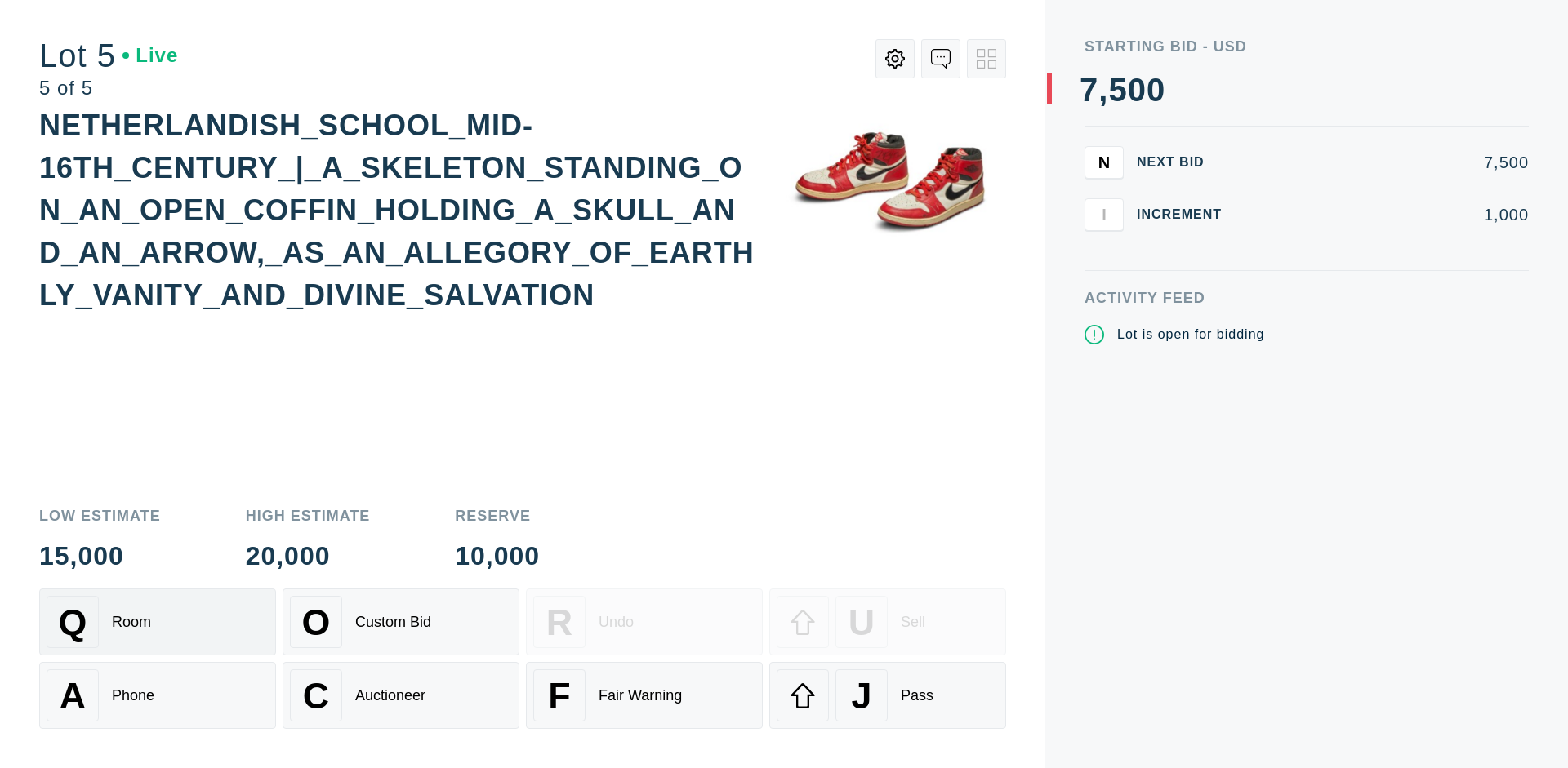
click at [158, 623] on div "Q Room" at bounding box center [158, 623] width 222 height 52
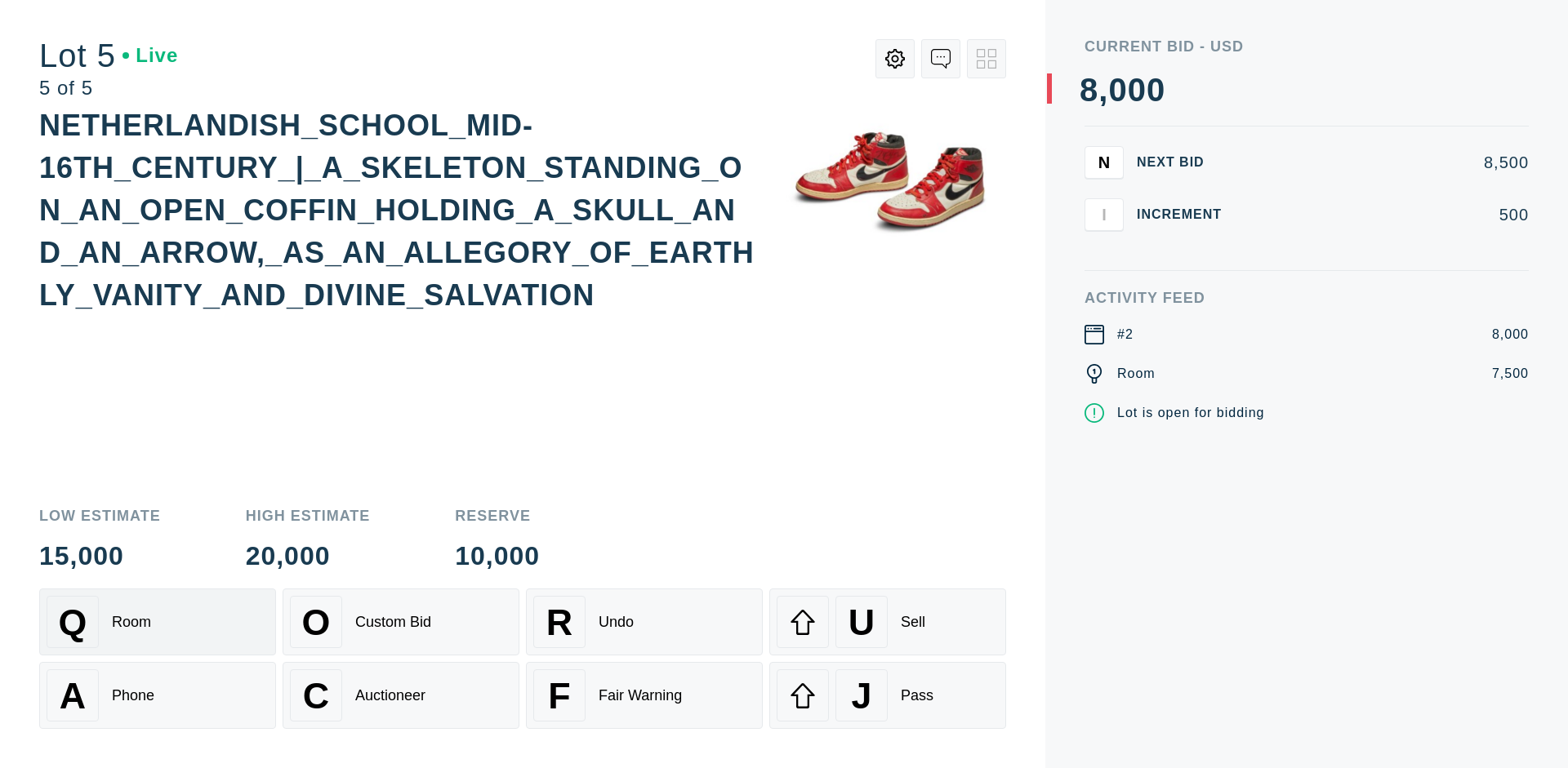
click at [158, 623] on div "Q Room" at bounding box center [158, 623] width 222 height 52
click at [887, 623] on div "U Sell" at bounding box center [887, 623] width 222 height 52
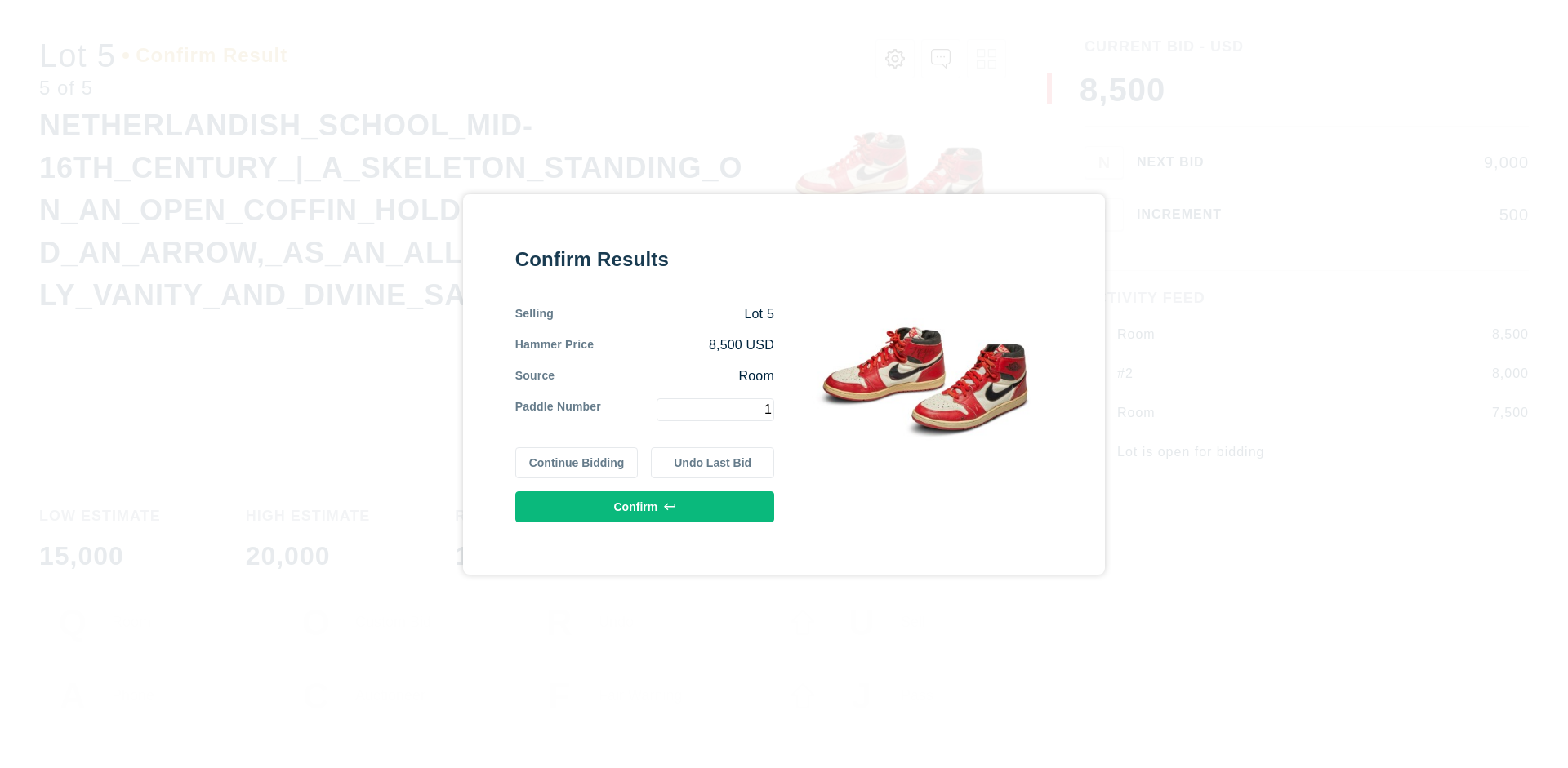
type input "1"
click at [646, 507] on button "Confirm" at bounding box center [645, 507] width 259 height 31
